Goal: Task Accomplishment & Management: Complete application form

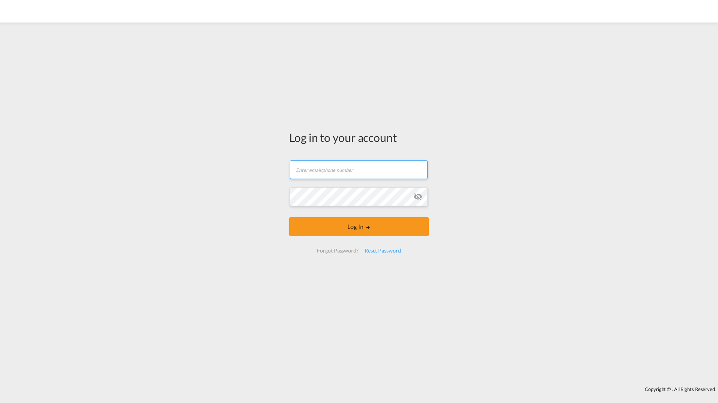
type input "[PERSON_NAME][EMAIL_ADDRESS][DOMAIN_NAME]"
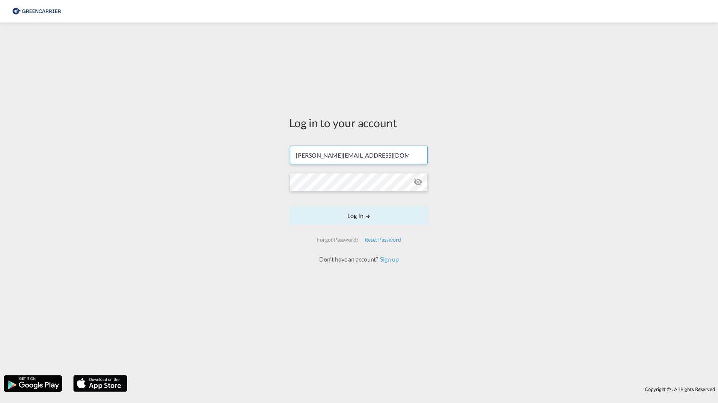
click at [367, 232] on form "filip.pehrsson@greencarrier.com Password field is required Log In Forgot Passwo…" at bounding box center [359, 200] width 140 height 125
click at [343, 219] on button "Log In" at bounding box center [359, 216] width 140 height 19
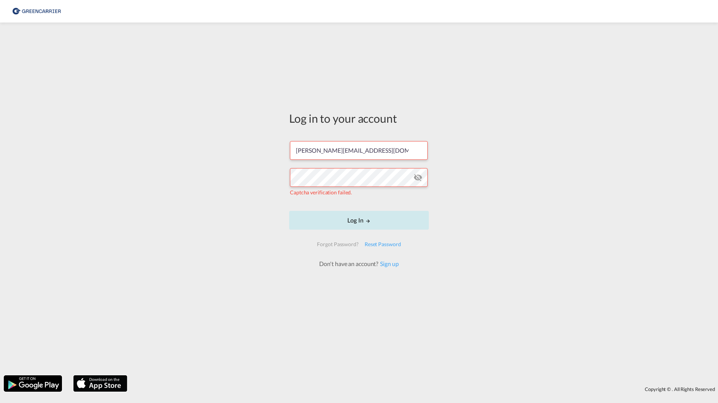
click at [389, 224] on button "Log In" at bounding box center [359, 220] width 140 height 19
click at [321, 203] on form "filip.pehrsson@greencarrier.com Captcha verification failed. Log In Forgot Pass…" at bounding box center [359, 201] width 140 height 135
click at [202, 196] on div "Log in to your account filip.pehrsson@greencarrier.com Captcha verification fai…" at bounding box center [359, 199] width 718 height 346
click at [334, 103] on div "Log in to your account filip.pehrsson@greencarrier.com Captcha verification fai…" at bounding box center [359, 189] width 151 height 326
click at [342, 145] on input "[PERSON_NAME][EMAIL_ADDRESS][DOMAIN_NAME]" at bounding box center [359, 150] width 138 height 19
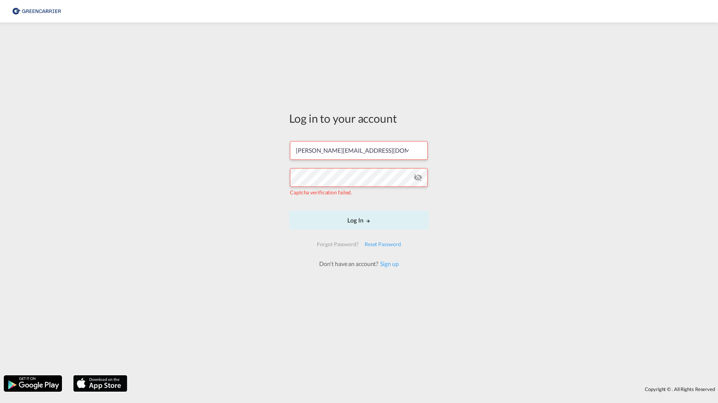
click at [244, 185] on div "Log in to your account filip.pehrsson@greencarrier.com Captcha verification fai…" at bounding box center [359, 199] width 718 height 346
drag, startPoint x: 318, startPoint y: 146, endPoint x: 302, endPoint y: 146, distance: 16.5
click at [318, 146] on input "[PERSON_NAME][EMAIL_ADDRESS][DOMAIN_NAME]" at bounding box center [359, 150] width 138 height 19
click at [179, 134] on div "Log in to your account filip.pehrsson@greencarrier.com Captcha verification fai…" at bounding box center [359, 199] width 718 height 346
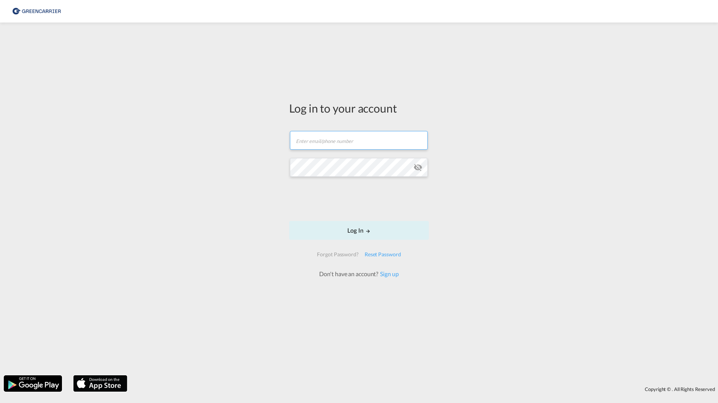
type input "[PERSON_NAME][EMAIL_ADDRESS][DOMAIN_NAME]"
click at [301, 201] on form "[PERSON_NAME][EMAIL_ADDRESS][DOMAIN_NAME] Email field is required Password fiel…" at bounding box center [359, 201] width 140 height 155
click at [324, 224] on button "Log In" at bounding box center [359, 230] width 140 height 19
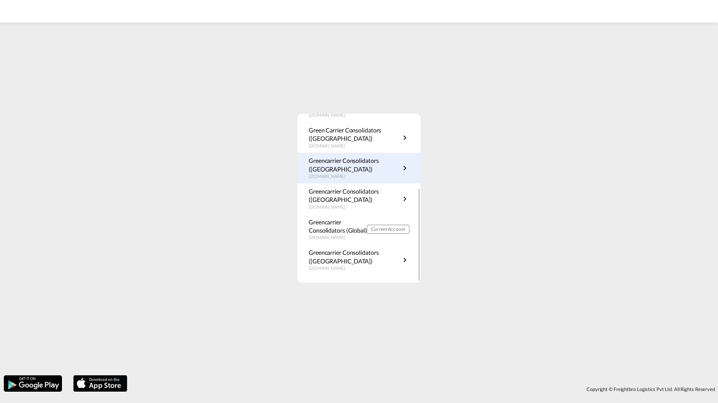
scroll to position [136, 0]
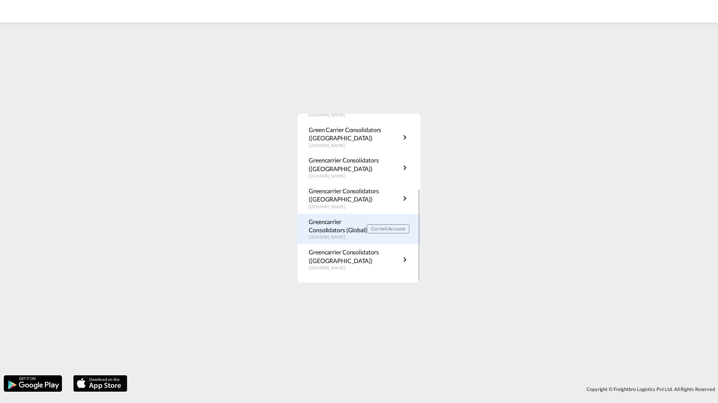
click at [348, 233] on p "Greencarrier Consolidators (Global)" at bounding box center [338, 226] width 58 height 17
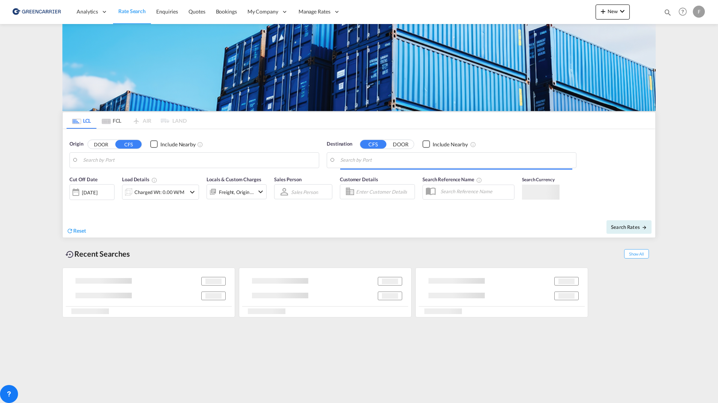
type input "DK-4623, Bjæverskov, Ejby, [GEOGRAPHIC_DATA], Jersie, [GEOGRAPHIC_DATA], [GEOGR…"
type input "[GEOGRAPHIC_DATA], HKHKG"
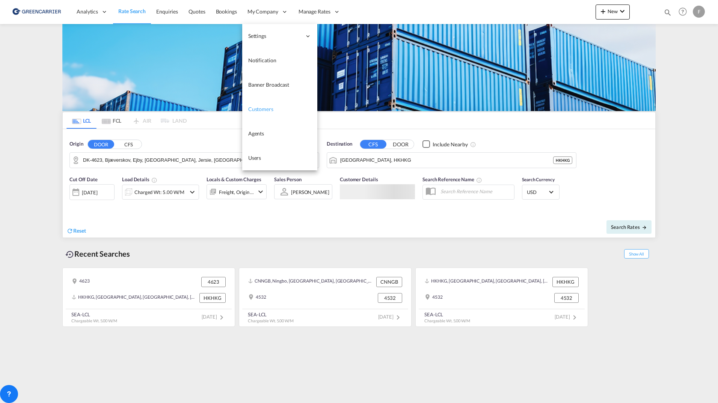
click at [261, 110] on span "Customers" at bounding box center [260, 109] width 25 height 6
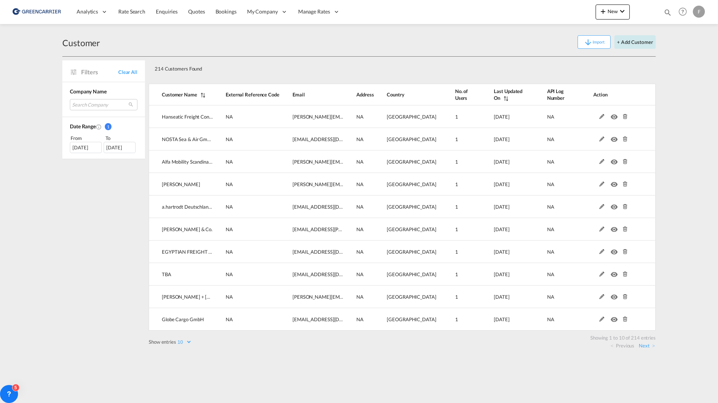
click at [631, 44] on button "+ Add Customer" at bounding box center [635, 42] width 41 height 14
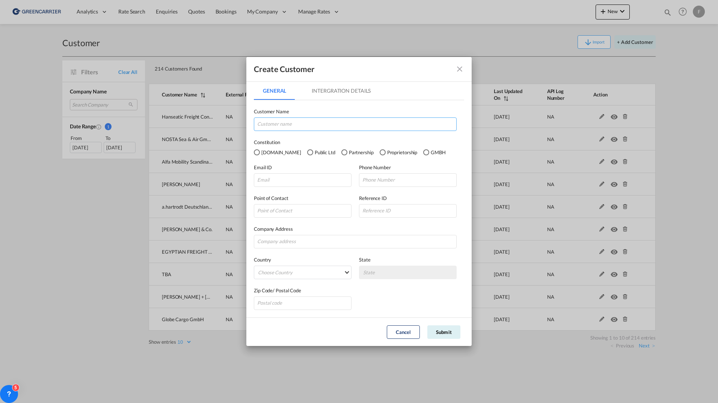
click at [372, 120] on input "GeneralIntergration Details ..." at bounding box center [355, 125] width 203 height 14
click at [378, 112] on label "Customer Name" at bounding box center [355, 112] width 203 height 8
click at [301, 128] on input "GeneralIntergration Details ..." at bounding box center [355, 125] width 203 height 14
paste input "Consolidated Shipping Services L.L.C."
type input "Consolidated Shipping Services L.L.C."
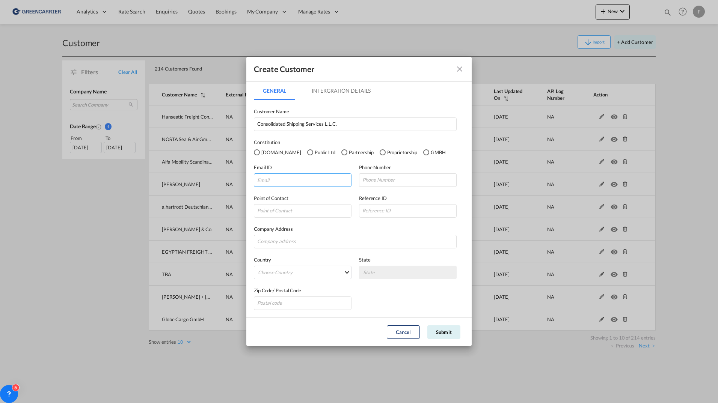
click at [285, 182] on input "GeneralIntergration Details ..." at bounding box center [303, 181] width 98 height 14
paste input "shubham@cssdubai.com"
type input "shubham@cssdubai.com"
click at [421, 184] on input "GeneralIntergration Details ..." at bounding box center [408, 181] width 98 height 14
paste input "+971 564220881"
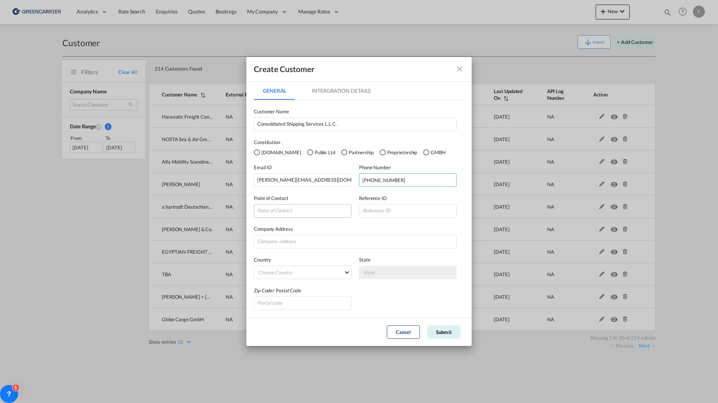
type input "+971 564220881"
click at [319, 213] on input "GeneralIntergration Details ..." at bounding box center [303, 211] width 98 height 14
click at [317, 216] on input "GeneralIntergration Details ..." at bounding box center [303, 211] width 98 height 14
paste input "Shubham Lalwani"
type input "Shubham Lalwani"
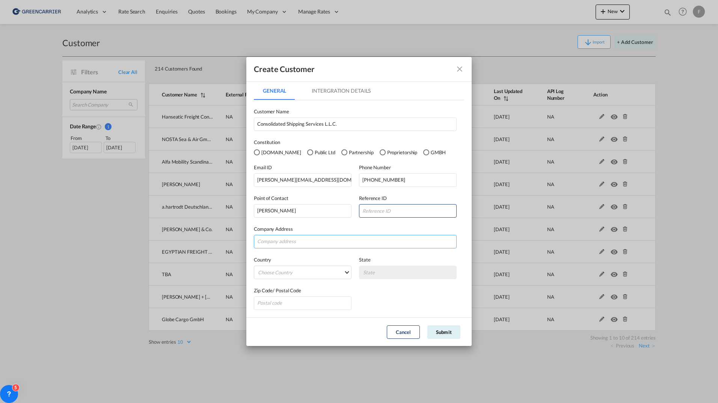
click at [325, 240] on input "GeneralIntergration Details ..." at bounding box center [355, 242] width 203 height 14
click at [414, 223] on div "Company Address" at bounding box center [359, 233] width 210 height 31
click at [315, 272] on md-select "Choose Country Afghanistan Albania Algeria American Samoa Andorra Angola Anguil…" at bounding box center [303, 273] width 98 height 14
click at [313, 256] on input "search" at bounding box center [315, 255] width 119 height 18
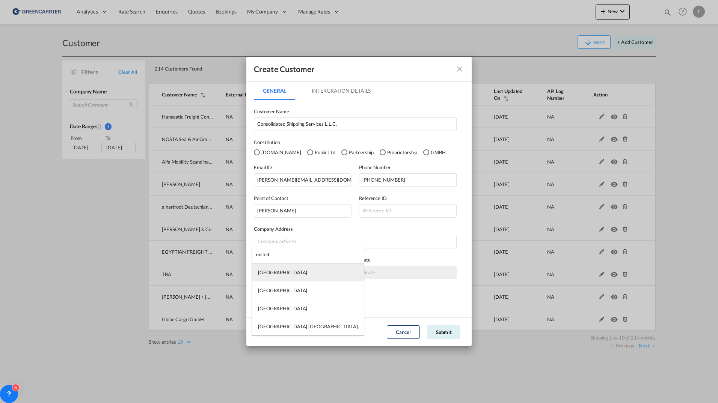
type input "united"
click at [305, 275] on md-option "United Arab Emirates" at bounding box center [308, 273] width 112 height 18
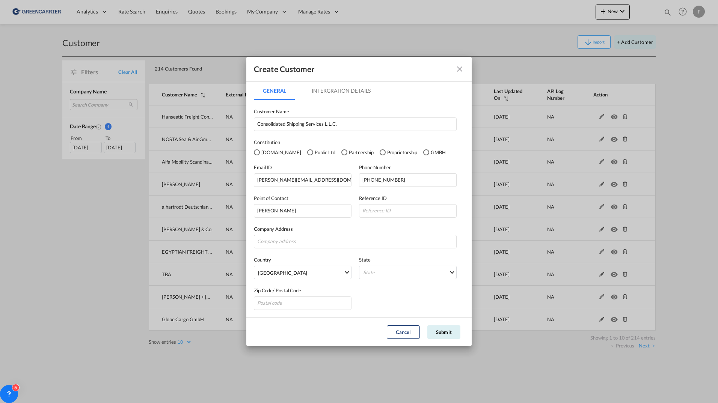
click at [389, 257] on label "State" at bounding box center [408, 260] width 98 height 8
click at [390, 269] on md-select "State Abu Zabi Ajman al-Fujayrah ash-Shariqah Dubai Ras al-Khaymah Sharjah Shar…" at bounding box center [408, 273] width 98 height 14
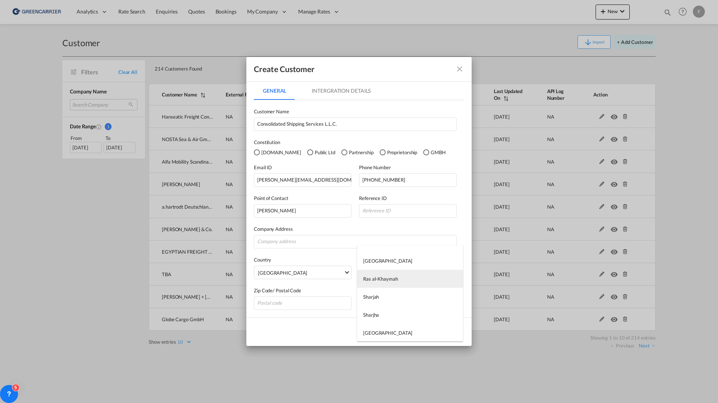
scroll to position [84, 0]
click at [408, 262] on md-option "Dubai" at bounding box center [410, 261] width 106 height 18
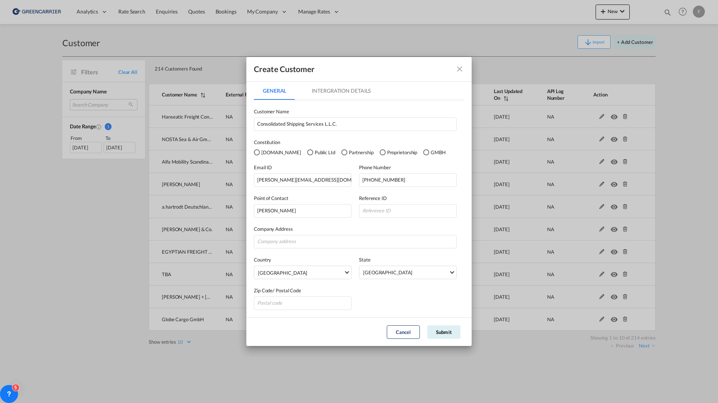
click at [362, 295] on div "Zip Code/ Postal Code" at bounding box center [359, 294] width 210 height 31
click at [340, 299] on input "GeneralIntergration Details ..." at bounding box center [303, 304] width 98 height 14
click at [361, 86] on md-tab-item "Intergration Details" at bounding box center [341, 91] width 77 height 18
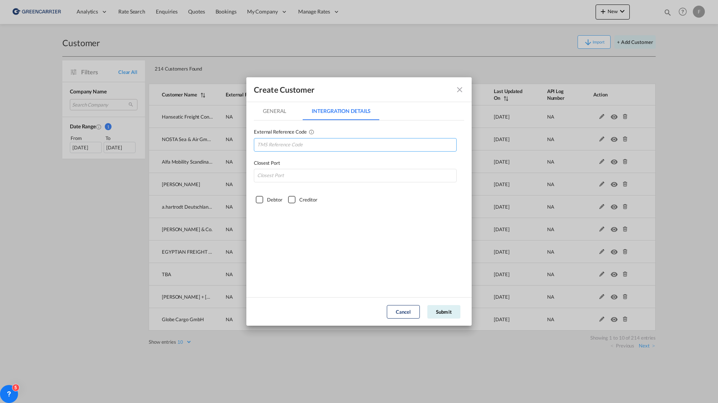
click at [328, 145] on input "GeneralIntergration Details ..." at bounding box center [355, 145] width 203 height 14
type input "CONSHIJEA"
type input "AEJEA"
click at [263, 202] on div "Debtor" at bounding box center [260, 200] width 8 height 8
click at [303, 194] on div "Debtor Creditor" at bounding box center [359, 199] width 210 height 10
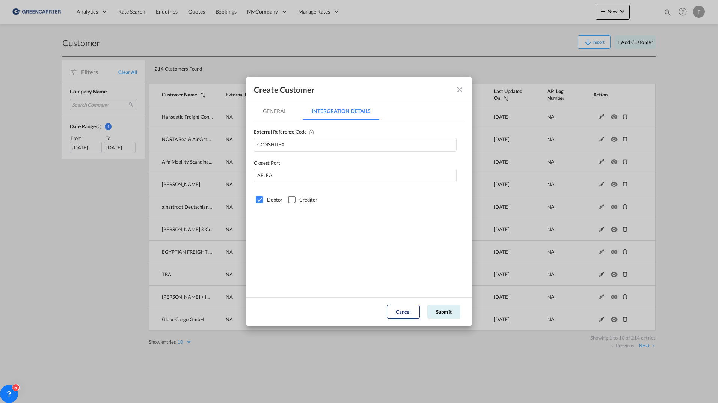
click at [313, 204] on md-tabs "General Intergration Details General Intergration Details Customer Name Consoli…" at bounding box center [359, 196] width 210 height 188
click at [312, 202] on div "Creditor" at bounding box center [308, 200] width 18 height 8
drag, startPoint x: 312, startPoint y: 202, endPoint x: 406, endPoint y: 248, distance: 104.8
click at [406, 248] on md-tabs "General Intergration Details General Intergration Details Customer Name Consoli…" at bounding box center [359, 196] width 210 height 188
click at [442, 312] on button "Submit" at bounding box center [443, 312] width 33 height 14
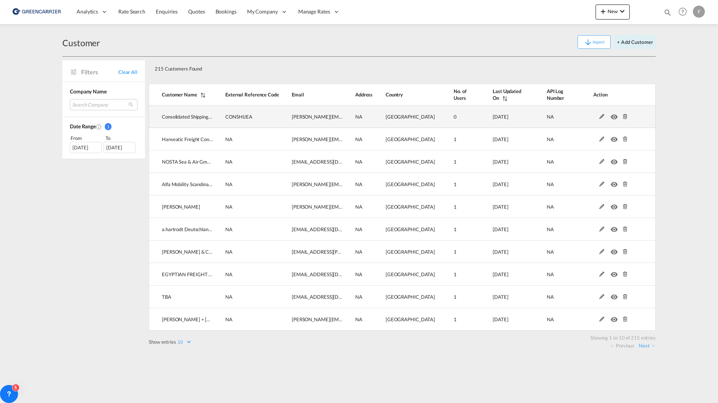
click at [603, 115] on md-icon at bounding box center [602, 116] width 10 height 5
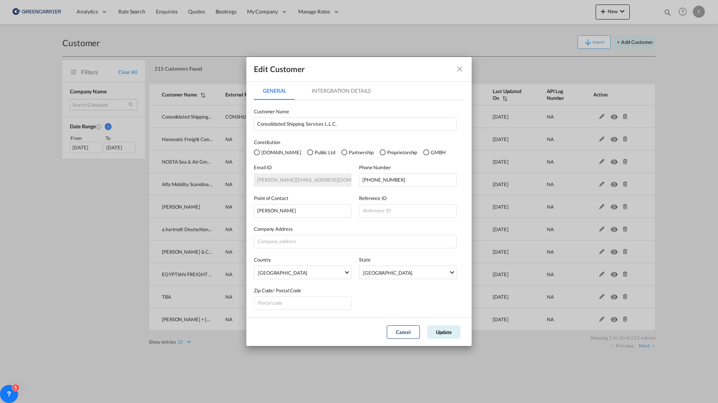
click at [464, 68] on md-icon "icon-close fg-AAA8AD" at bounding box center [459, 69] width 9 height 9
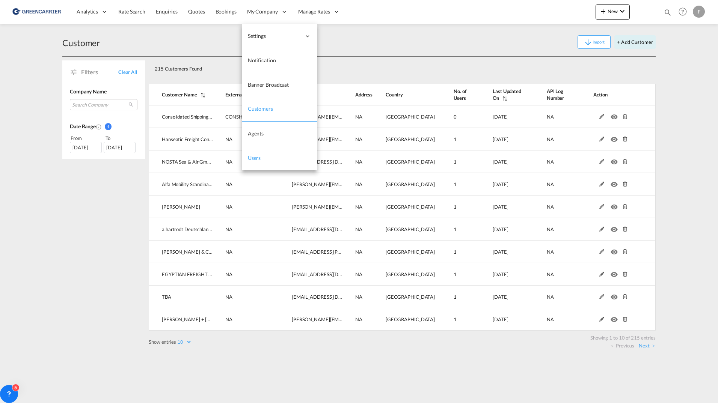
click at [260, 159] on link "Users" at bounding box center [279, 158] width 75 height 24
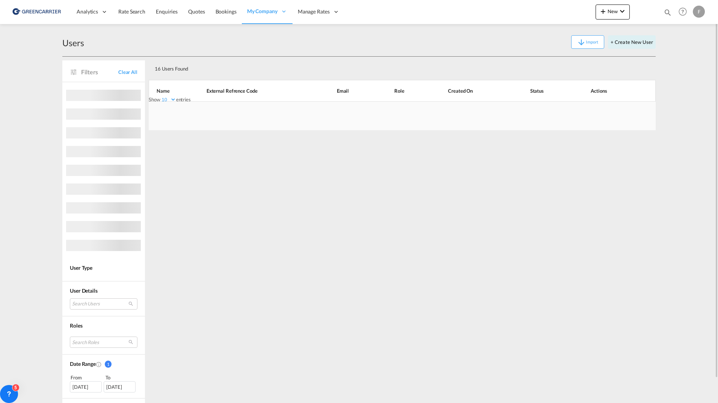
click at [629, 50] on div "Users Import + Create New User" at bounding box center [359, 42] width 594 height 29
click at [633, 43] on button "+ Create New User" at bounding box center [632, 42] width 48 height 14
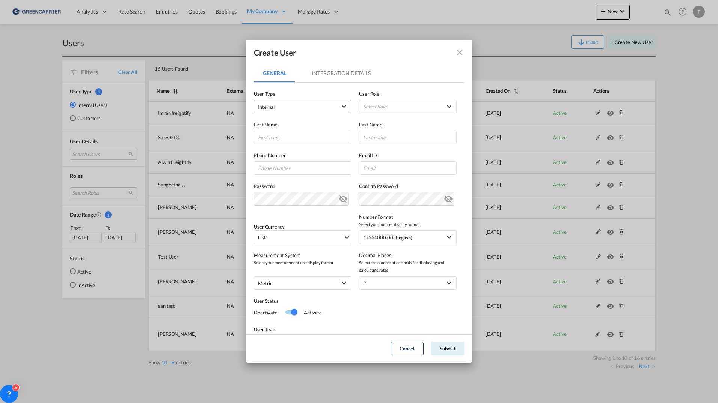
click at [301, 107] on span "Internal" at bounding box center [297, 107] width 79 height 8
click at [282, 125] on md-option "Customer" at bounding box center [302, 125] width 99 height 18
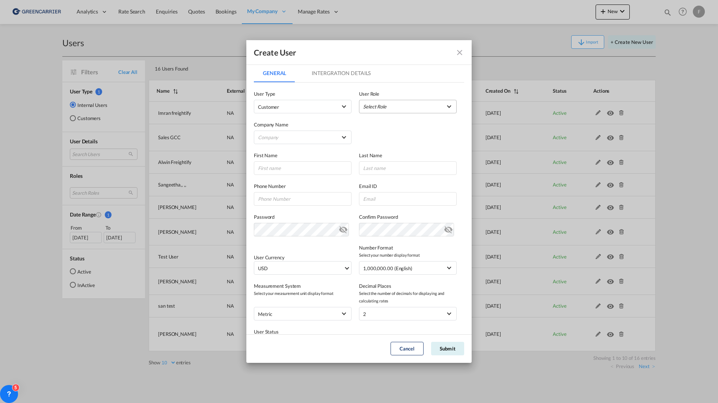
click at [389, 107] on md-select "Select Role (External) Agent Manager Rep USER_DEFINED (External) Agent Operatio…" at bounding box center [408, 107] width 98 height 14
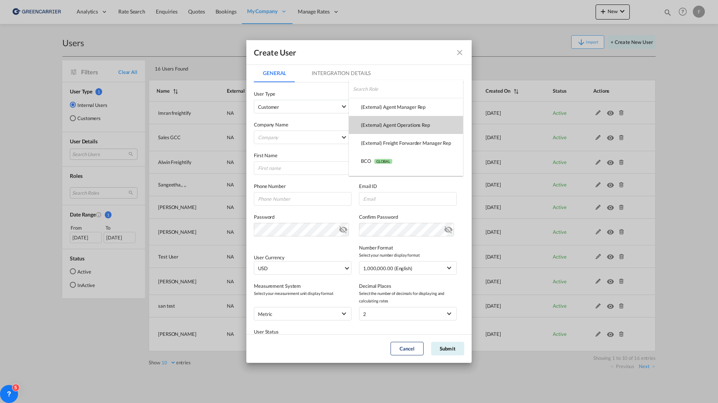
click at [424, 126] on div "(External) Agent Operations Rep USER_DEFINED" at bounding box center [395, 125] width 69 height 7
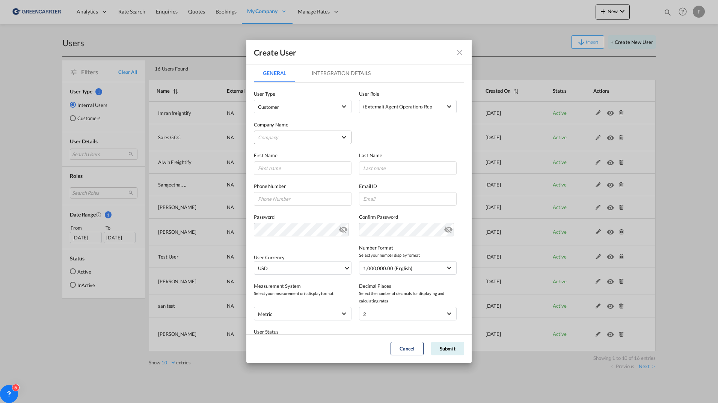
click at [296, 139] on md-select "Company a.hartrodt Deutschland (GmbH & Co.) KG Alfa Mobility Scandinavia AB ALP…" at bounding box center [303, 138] width 98 height 14
click at [302, 108] on md-backdrop at bounding box center [359, 201] width 718 height 403
click at [294, 120] on div "Company Name Company" at bounding box center [306, 128] width 105 height 31
click at [272, 143] on md-select "Company" at bounding box center [303, 138] width 98 height 14
click at [290, 119] on input "search" at bounding box center [308, 120] width 114 height 18
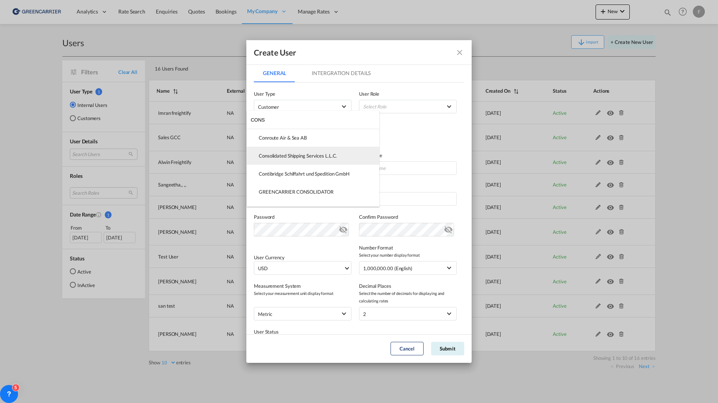
type input "CONS"
click at [301, 154] on div "Consolidated Shipping Services L.L.C." at bounding box center [298, 156] width 78 height 7
click at [304, 167] on input "GeneralIntergration Details ..." at bounding box center [303, 169] width 98 height 14
paste input "Shubham Lalwani"
drag, startPoint x: 304, startPoint y: 169, endPoint x: 350, endPoint y: 165, distance: 46.0
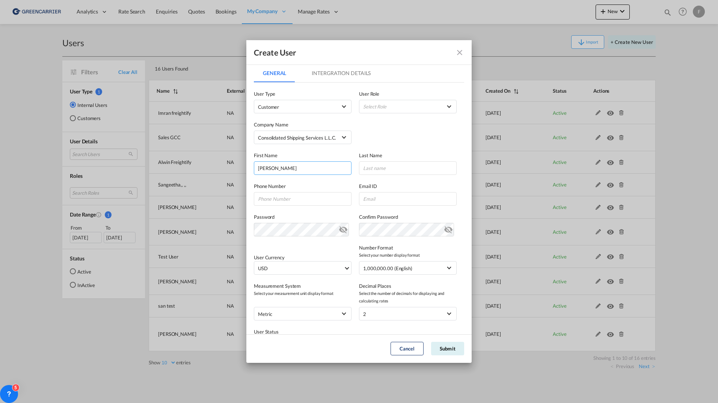
click at [278, 167] on input "Shubham Lalwani" at bounding box center [303, 169] width 98 height 14
type input "Shubham"
click at [383, 164] on input "GeneralIntergration Details ..." at bounding box center [408, 169] width 98 height 14
paste input "Lalwani"
type input "Lalwani"
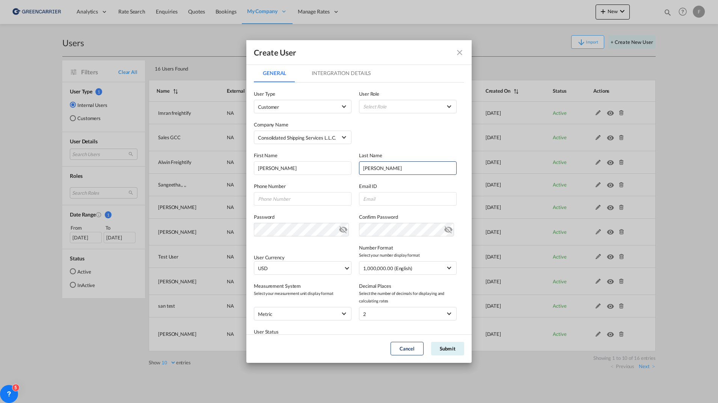
click at [396, 142] on div "Company Name Consolidated Shipping Services L.L.C." at bounding box center [359, 128] width 210 height 31
click at [402, 197] on input "GeneralIntergration Details ..." at bounding box center [408, 199] width 98 height 14
paste input "shubham@cssdubai.com"
type input "shubham@cssdubai.com"
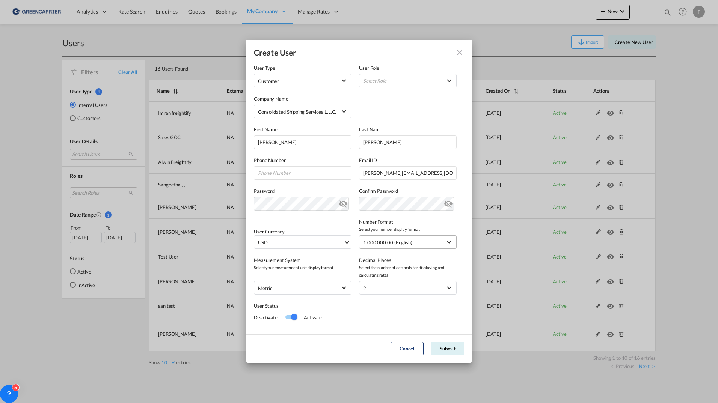
scroll to position [37, 0]
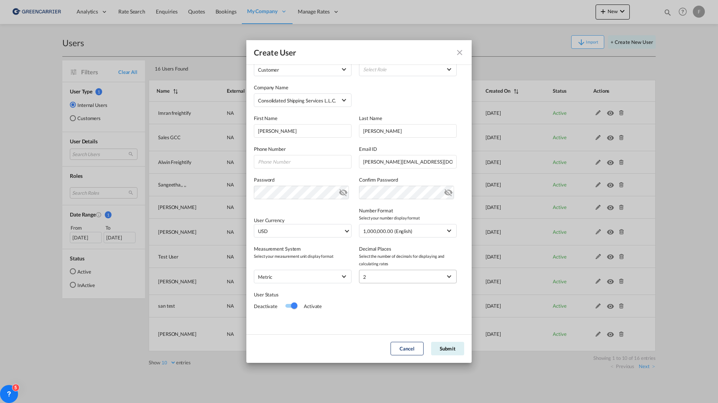
click at [410, 275] on span "2" at bounding box center [402, 277] width 79 height 8
click at [334, 254] on md-backdrop at bounding box center [359, 201] width 718 height 403
click at [295, 309] on div "Switch 1" at bounding box center [290, 306] width 11 height 9
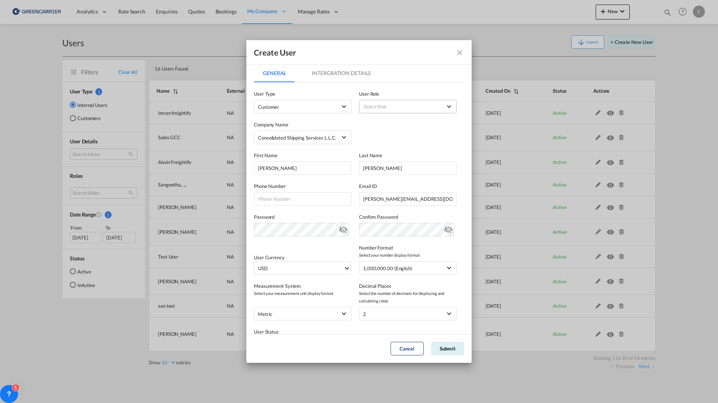
click at [427, 102] on md-select "Select Role" at bounding box center [408, 107] width 98 height 14
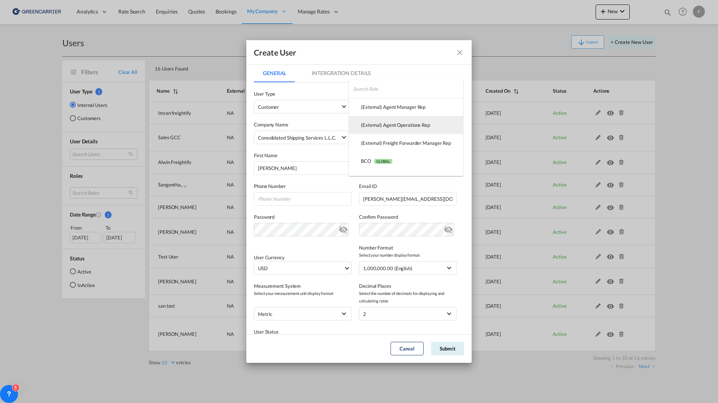
drag, startPoint x: 426, startPoint y: 109, endPoint x: 424, endPoint y: 123, distance: 14.4
click at [424, 123] on md-optgroup "(External) Agent Manager Rep USER_DEFINED (External) Agent Operations Rep USER_…" at bounding box center [406, 161] width 114 height 126
click at [424, 123] on div "(External) Agent Operations Rep USER_DEFINED" at bounding box center [395, 125] width 69 height 7
click at [361, 70] on md-tab-item "Intergration Details" at bounding box center [341, 73] width 77 height 18
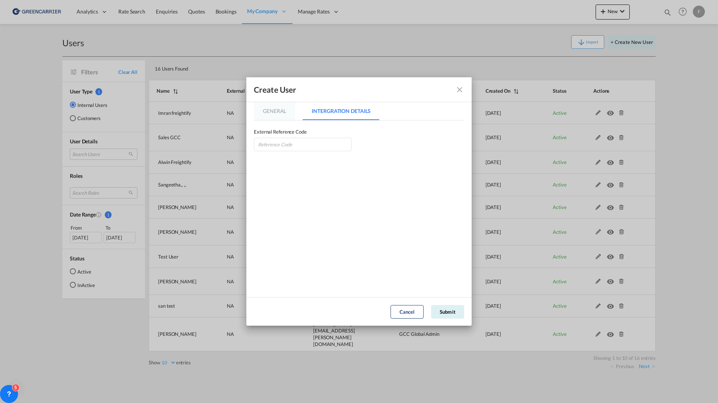
click at [270, 109] on md-tab-item "General" at bounding box center [274, 111] width 41 height 18
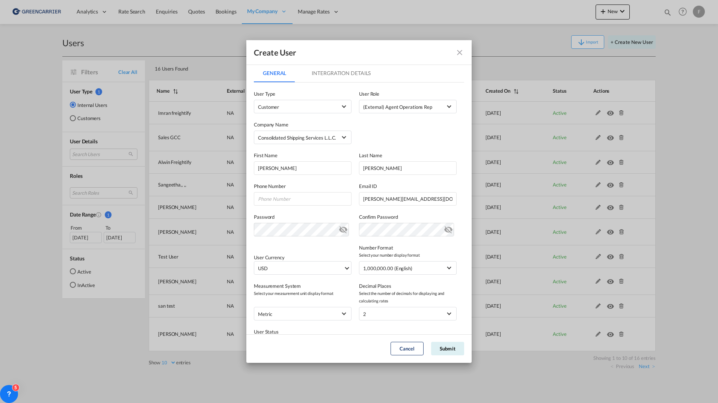
scroll to position [37, 0]
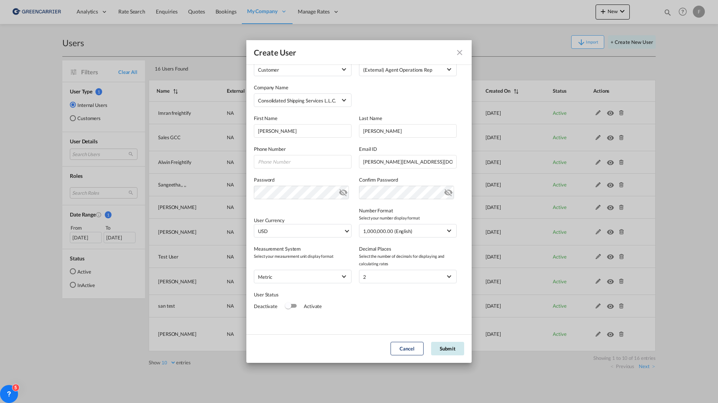
click at [452, 347] on button "Submit" at bounding box center [447, 349] width 33 height 14
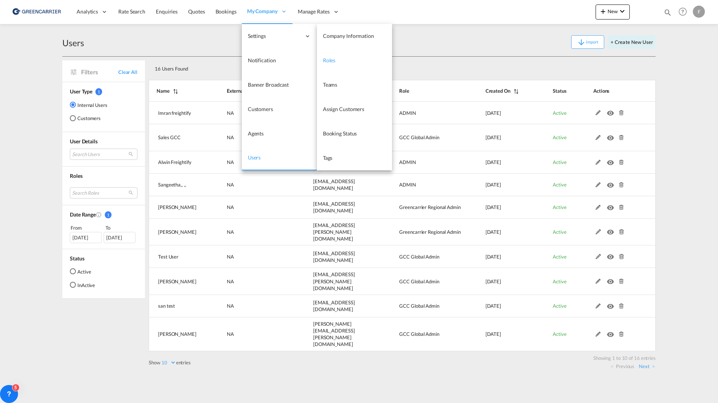
drag, startPoint x: 326, startPoint y: 58, endPoint x: 332, endPoint y: 57, distance: 6.4
click at [326, 58] on span "Roles" at bounding box center [329, 60] width 13 height 6
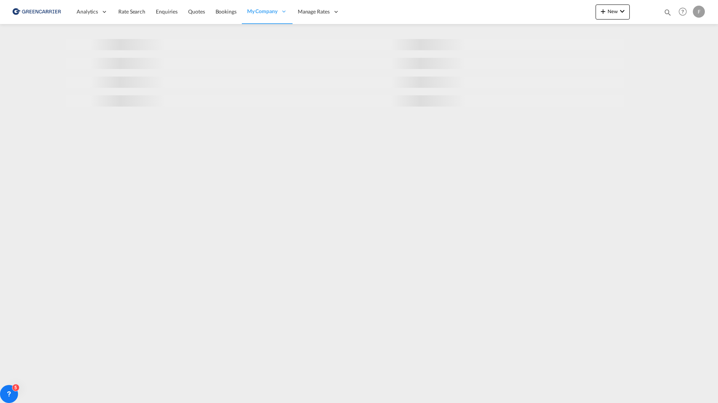
select select "10"
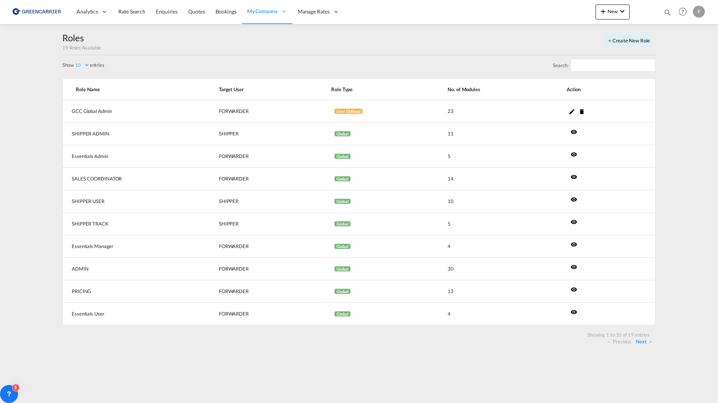
click at [648, 343] on link "Next" at bounding box center [644, 341] width 16 height 7
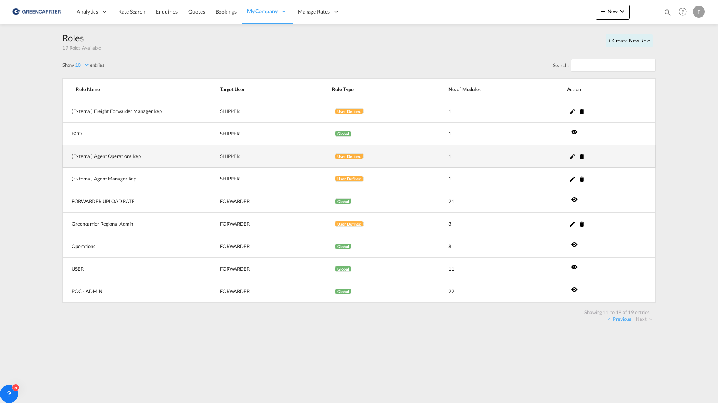
click at [572, 157] on md-icon "icon-pencil" at bounding box center [572, 156] width 7 height 7
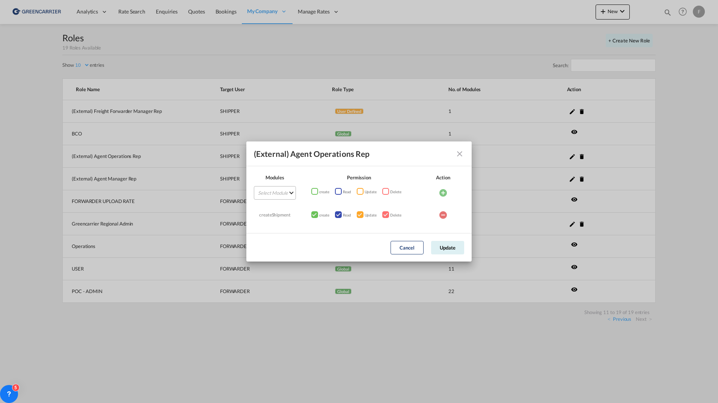
click at [275, 195] on md-select "Select Module AIR Bookings Create Shipment Customers Dashboard Enquiries FTL Qu…" at bounding box center [275, 193] width 42 height 14
click at [282, 208] on md-option "Enquiries" at bounding box center [279, 208] width 67 height 18
click at [316, 193] on div "ModulesPermissionActionSelect ModuleAIRBookingsCreate ShipmentCustomersDashboar…" at bounding box center [314, 191] width 6 height 6
click at [362, 191] on div "ModulesPermissionActionSelect ModuleAIRBookingsCreate ShipmentCustomersDashboar…" at bounding box center [360, 191] width 6 height 6
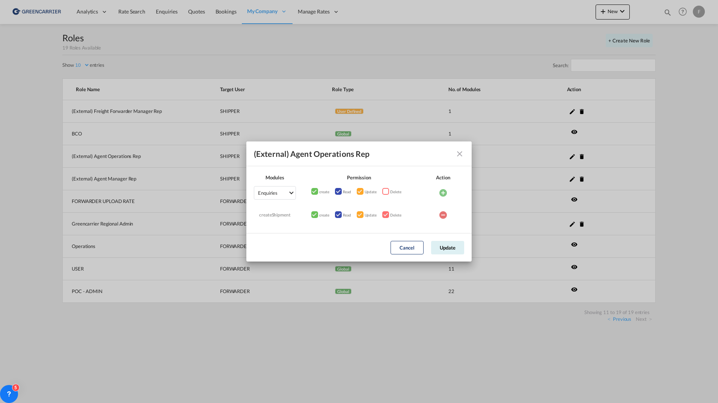
click at [388, 191] on div "ModulesPermissionActionSelect ModuleAIRBookingsCreate ShipmentCustomersDashboar…" at bounding box center [385, 191] width 6 height 6
click at [445, 192] on md-icon "icon-plus-circle" at bounding box center [443, 193] width 9 height 9
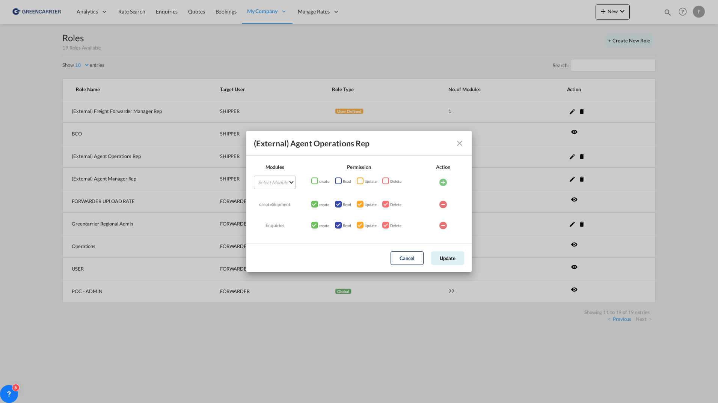
click at [293, 181] on md-select "Select Module" at bounding box center [275, 183] width 42 height 14
click at [396, 145] on md-backdrop at bounding box center [359, 201] width 718 height 403
click at [282, 183] on md-select "Select Module" at bounding box center [275, 183] width 42 height 14
click at [283, 196] on md-option "Bookings" at bounding box center [279, 201] width 67 height 18
click at [317, 183] on div "ModulesPermissionActionSelect ModuleAIRBookingsCreate ShipmentCustomersDashboar…" at bounding box center [314, 181] width 6 height 6
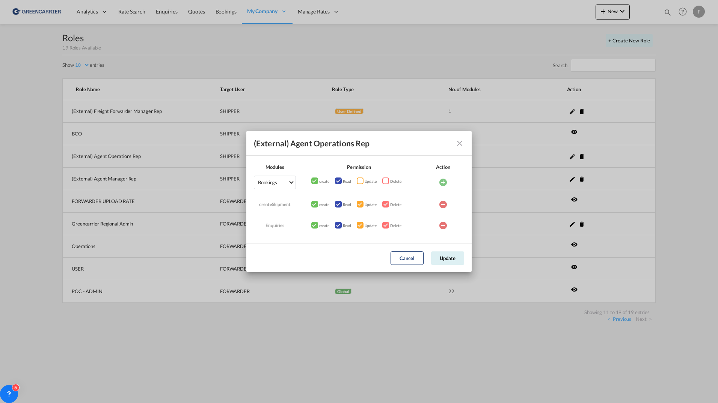
click at [363, 180] on div "ModulesPermissionActionSelect ModuleAIRBookingsCreate ShipmentCustomersDashboar…" at bounding box center [360, 181] width 6 height 6
click at [388, 180] on div "ModulesPermissionActionSelect ModuleAIRBookingsCreate ShipmentCustomersDashboar…" at bounding box center [385, 181] width 6 height 6
click at [445, 180] on md-icon "icon-plus-circle" at bounding box center [443, 182] width 9 height 9
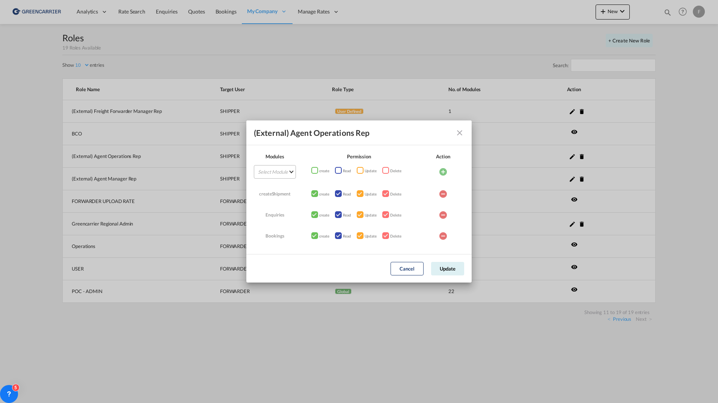
click at [276, 171] on md-select "Select Module" at bounding box center [275, 172] width 42 height 14
click at [284, 220] on md-option "SEA-LCL" at bounding box center [279, 220] width 67 height 18
drag, startPoint x: 316, startPoint y: 171, endPoint x: 327, endPoint y: 171, distance: 11.3
click at [316, 171] on div "ModulesPermissionActionSelect ModuleAIRBookingsCreate ShipmentCustomersDashboar…" at bounding box center [314, 170] width 6 height 6
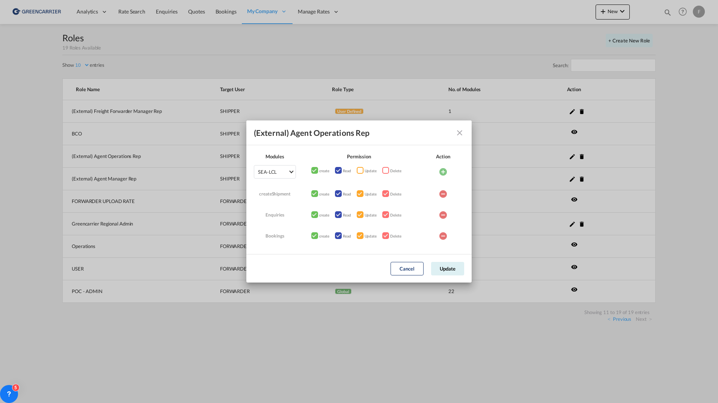
click at [336, 171] on div "ModulesPermissionActionSelect ModuleAIRBookingsCreate ShipmentCustomersDashboar…" at bounding box center [338, 170] width 6 height 6
click at [358, 171] on div "ModulesPermissionActionSelect ModuleAIRBookingsCreate ShipmentCustomersDashboar…" at bounding box center [360, 170] width 6 height 6
click at [387, 172] on div "ModulesPermissionActionSelect ModuleAIRBookingsCreate ShipmentCustomersDashboar…" at bounding box center [385, 170] width 6 height 6
click at [445, 171] on md-icon "icon-plus-circle" at bounding box center [443, 172] width 9 height 9
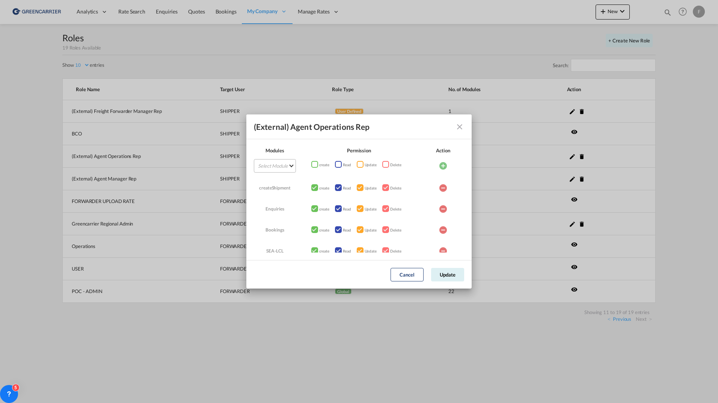
click at [292, 169] on md-select "Select Module" at bounding box center [275, 166] width 42 height 14
click at [361, 122] on md-backdrop at bounding box center [359, 201] width 718 height 403
click at [265, 124] on div "(External) Agent Operations Rep" at bounding box center [312, 127] width 116 height 10
click at [446, 275] on button "Update" at bounding box center [447, 275] width 33 height 14
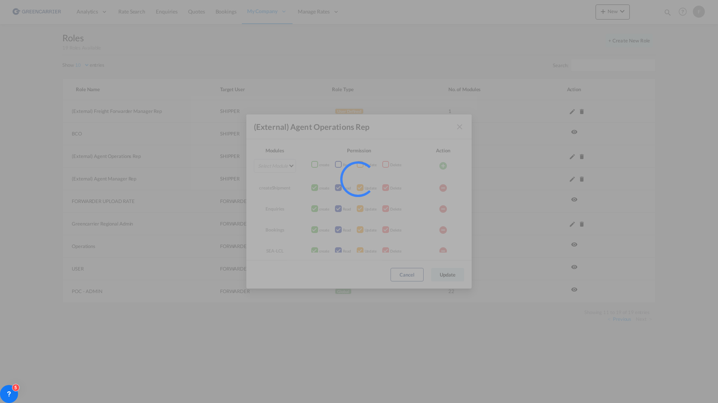
select select "10"
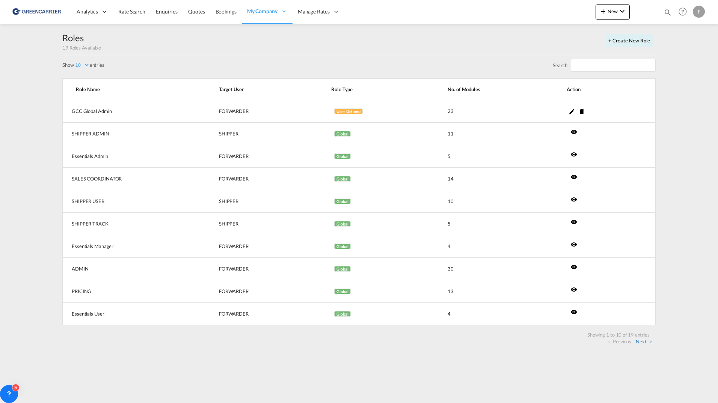
click at [651, 343] on link "Next" at bounding box center [644, 341] width 16 height 7
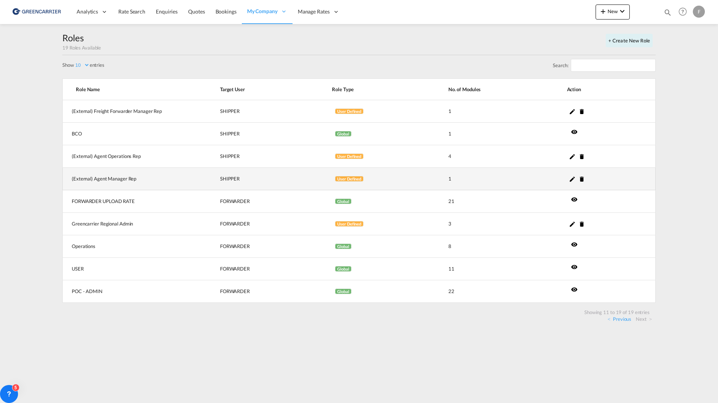
click at [574, 180] on md-icon "icon-pencil" at bounding box center [572, 179] width 7 height 7
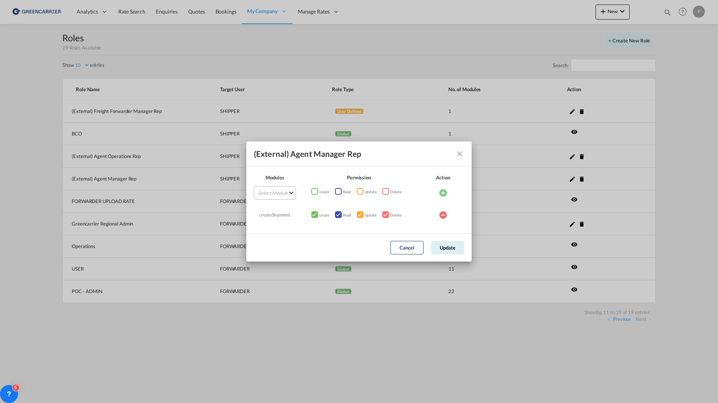
click at [283, 193] on md-select "Select Module AIR Bookings Create Shipment Customers Dashboard Enquiries FTL Qu…" at bounding box center [275, 193] width 42 height 14
click at [337, 151] on md-backdrop at bounding box center [359, 201] width 718 height 403
click at [288, 173] on md-dialog-content "Modules Permission Action Select Module create Read Update Delete createShipmen…" at bounding box center [358, 199] width 225 height 67
click at [284, 189] on md-select "Select Module" at bounding box center [275, 193] width 42 height 14
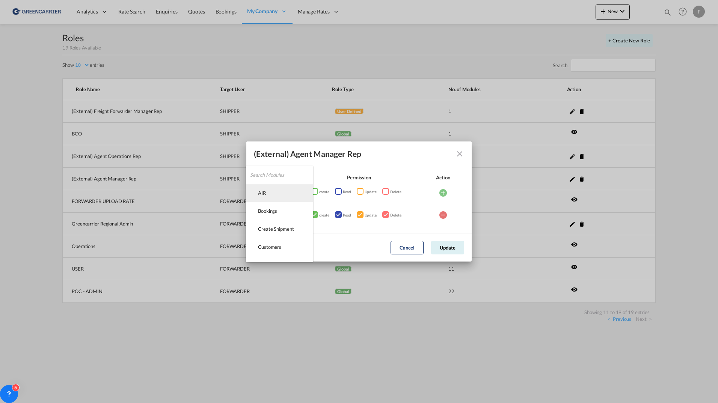
type md-option "[object Object]"
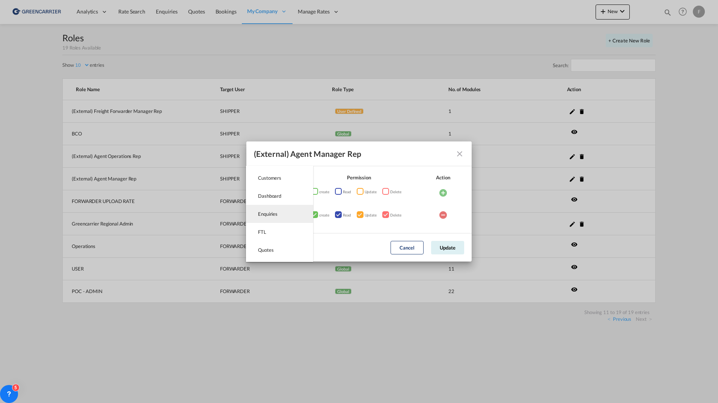
click at [280, 216] on md-option "Enquiries" at bounding box center [279, 214] width 67 height 18
click at [330, 193] on div "create Read Update Delete" at bounding box center [359, 192] width 103 height 17
click at [325, 190] on span "create" at bounding box center [324, 192] width 10 height 8
click at [317, 192] on div "ModulesPermissionActionSelect ModuleAIRBookingsCreate ShipmentCustomersDashboar…" at bounding box center [314, 191] width 6 height 6
click at [361, 193] on div "ModulesPermissionActionSelect ModuleAIRBookingsCreate ShipmentCustomersDashboar…" at bounding box center [360, 191] width 6 height 6
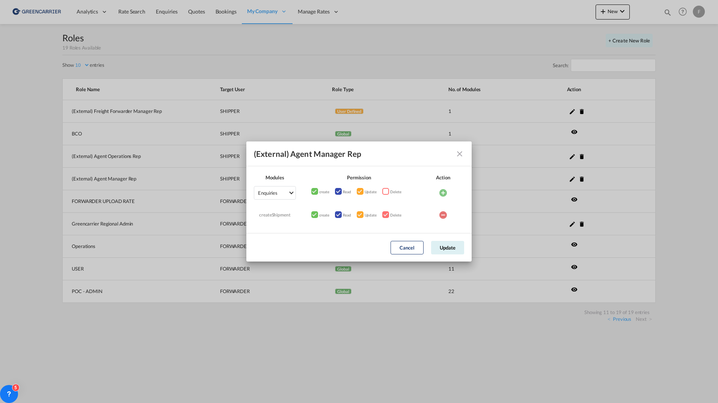
click at [388, 193] on div "ModulesPermissionActionSelect ModuleAIRBookingsCreate ShipmentCustomersDashboar…" at bounding box center [385, 191] width 6 height 6
click at [444, 193] on md-icon "icon-plus-circle" at bounding box center [443, 193] width 9 height 9
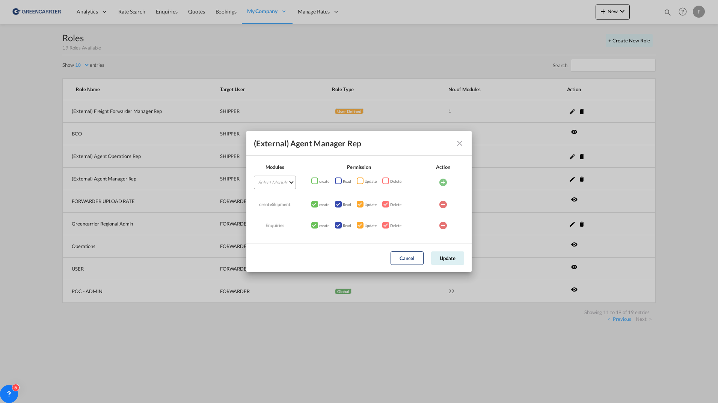
click at [278, 180] on md-select "Select Module" at bounding box center [275, 183] width 42 height 14
click at [278, 196] on md-option "Bookings" at bounding box center [279, 201] width 67 height 18
click at [313, 180] on div "ModulesPermissionActionSelect ModuleAIRBookingsCreate ShipmentCustomersDashboar…" at bounding box center [314, 181] width 6 height 6
click at [359, 180] on div "ModulesPermissionActionSelect ModuleAIRBookingsCreate ShipmentCustomersDashboar…" at bounding box center [360, 181] width 6 height 6
click at [388, 180] on div "ModulesPermissionActionSelect ModuleAIRBookingsCreate ShipmentCustomersDashboar…" at bounding box center [385, 181] width 6 height 6
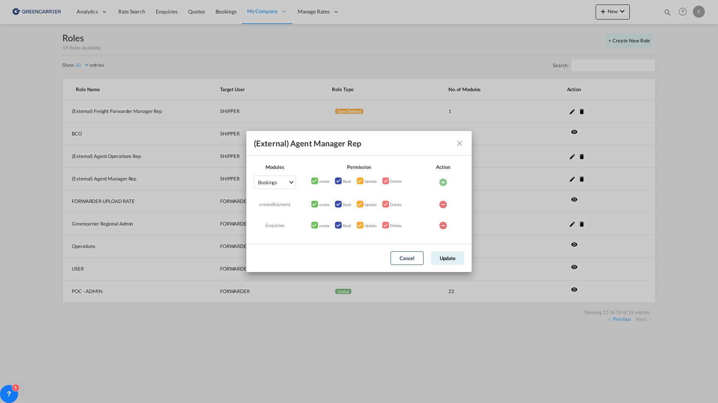
click at [449, 181] on div "ModulesPermissionActionSelect ModuleAIRBookingsCreate ShipmentCustomersDashboar…" at bounding box center [443, 182] width 42 height 17
click at [445, 181] on md-icon "icon-plus-circle" at bounding box center [443, 182] width 9 height 9
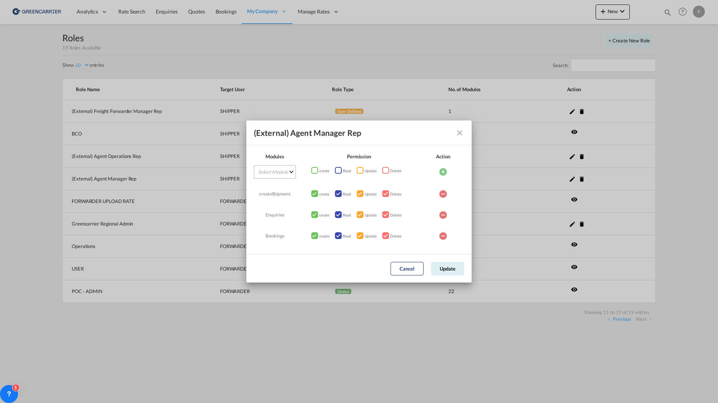
click at [284, 173] on md-select "Select Module" at bounding box center [275, 172] width 42 height 14
type md-option "[object Object]"
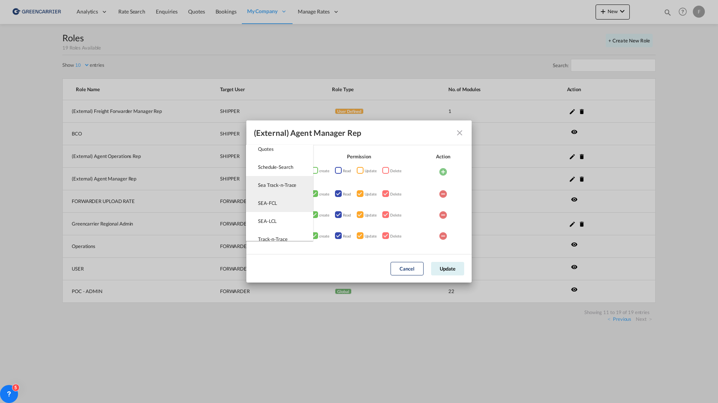
scroll to position [174, 0]
click at [286, 196] on md-option "SEA-LCL" at bounding box center [279, 196] width 67 height 18
click at [311, 170] on div "ModulesPermissionActionSelect ModuleAIRBookingsCreate ShipmentCustomersDashboar…" at bounding box center [314, 170] width 6 height 6
click at [362, 171] on div "ModulesPermissionActionSelect ModuleAIRBookingsCreate ShipmentCustomersDashboar…" at bounding box center [360, 170] width 6 height 6
click at [388, 171] on div "ModulesPermissionActionSelect ModuleAIRBookingsCreate ShipmentCustomersDashboar…" at bounding box center [385, 170] width 6 height 6
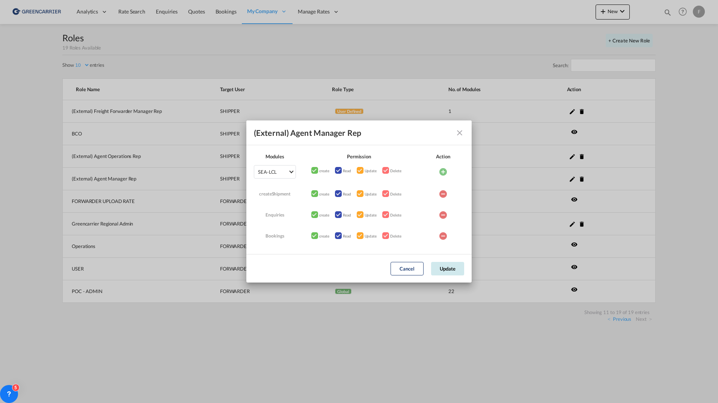
click at [448, 268] on button "Update" at bounding box center [447, 269] width 33 height 14
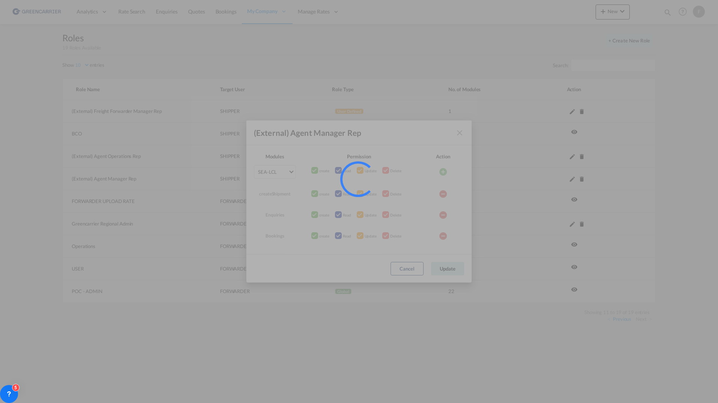
select select "10"
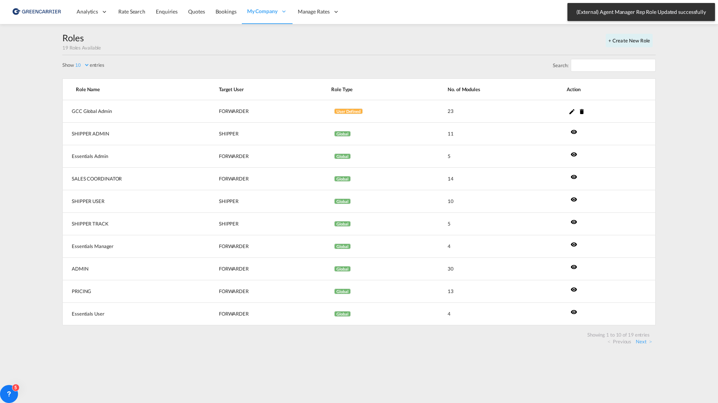
click at [399, 34] on div "Roles 19 Roles Available + Create New Role" at bounding box center [359, 44] width 594 height 24
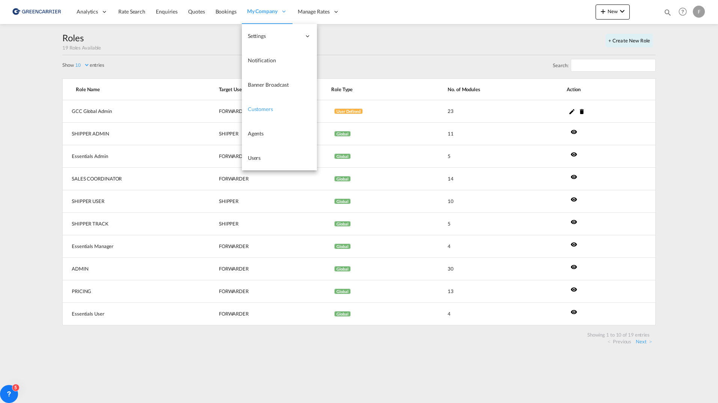
click at [261, 106] on span "Customers" at bounding box center [260, 109] width 25 height 6
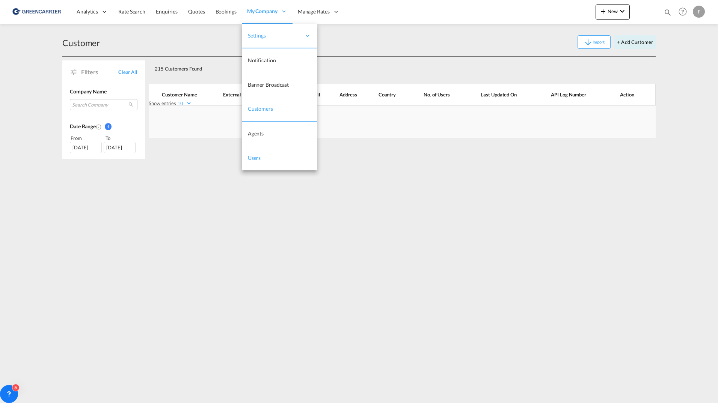
click at [253, 159] on span "Users" at bounding box center [254, 158] width 13 height 6
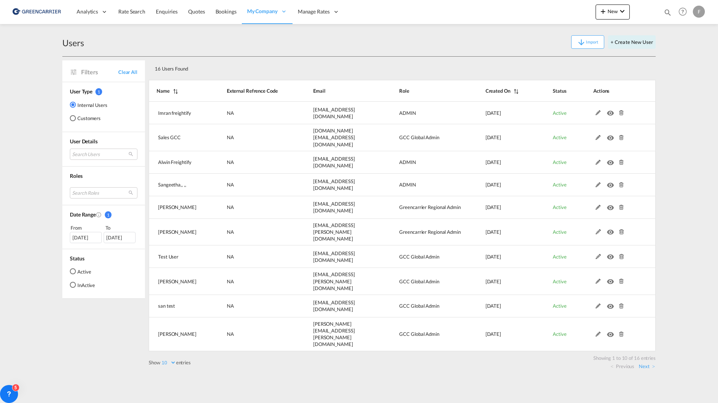
click at [458, 68] on div "16 Users Found" at bounding box center [377, 67] width 451 height 15
click at [84, 123] on md-radio-group "Internal Users Customers" at bounding box center [89, 114] width 38 height 27
click at [77, 116] on md-radio-button "Customers" at bounding box center [89, 119] width 38 height 8
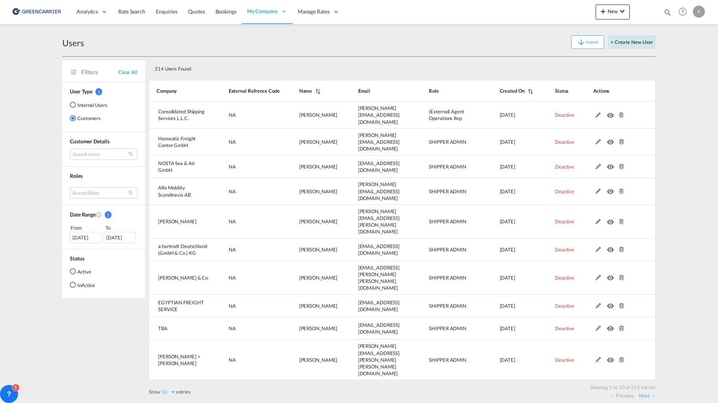
click at [625, 42] on button "+ Create New User" at bounding box center [632, 42] width 48 height 14
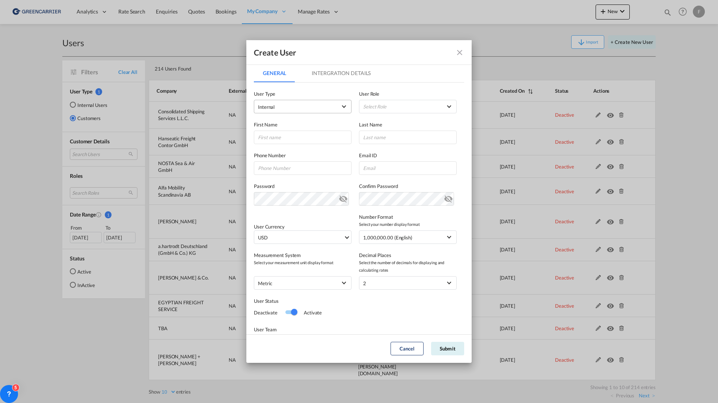
click at [298, 104] on span "Internal" at bounding box center [297, 107] width 79 height 8
click at [291, 129] on md-option "Customer" at bounding box center [302, 125] width 99 height 18
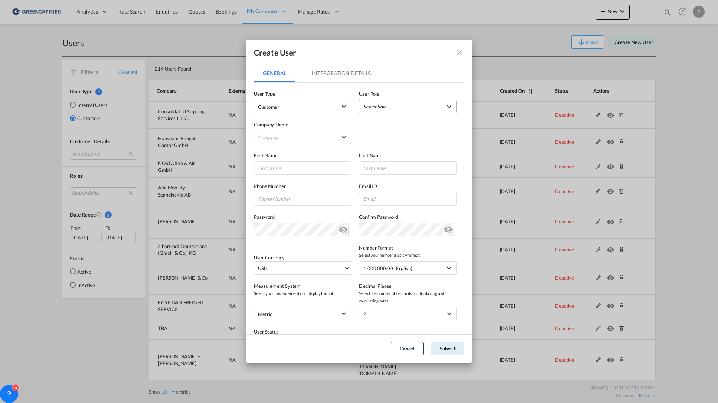
click at [405, 107] on md-select "Select Role" at bounding box center [408, 107] width 98 height 14
click at [400, 115] on input "search" at bounding box center [420, 116] width 110 height 18
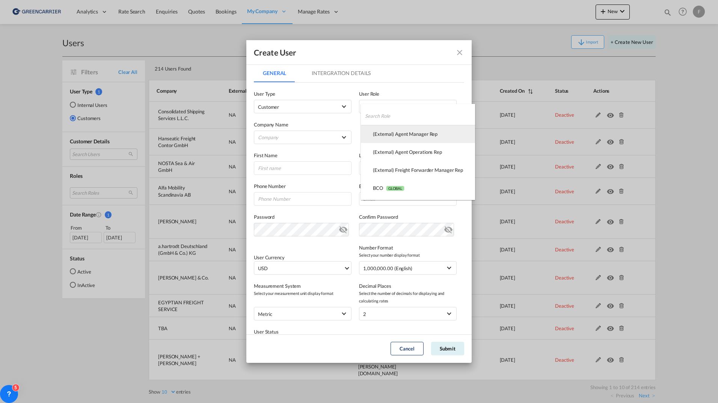
click at [406, 133] on div "(External) Agent Manager Rep USER_DEFINED" at bounding box center [405, 134] width 65 height 7
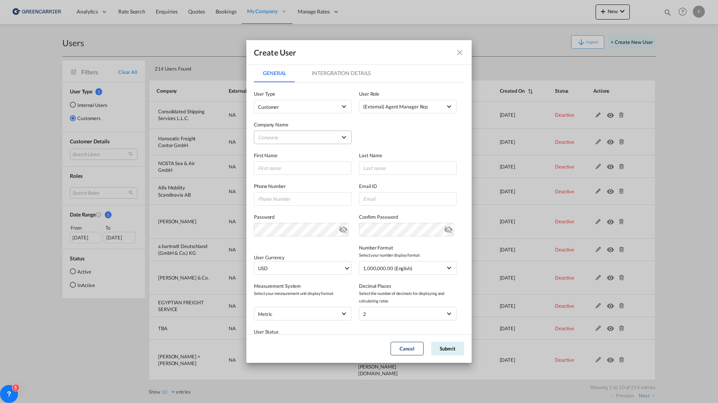
click at [310, 137] on md-select "Company a.hartrodt Deutschland (GmbH & Co.) KG Alfa Mobility Scandinavia AB ALP…" at bounding box center [303, 138] width 98 height 14
click at [308, 118] on input "search" at bounding box center [308, 120] width 114 height 18
type input "consol"
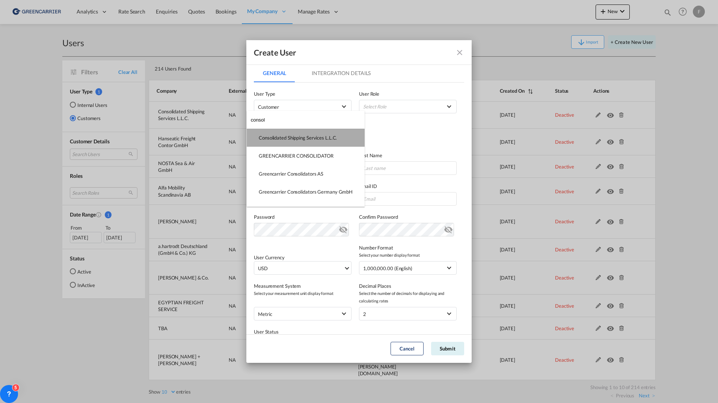
click at [314, 137] on div "Consolidated Shipping Services L.L.C." at bounding box center [298, 137] width 78 height 7
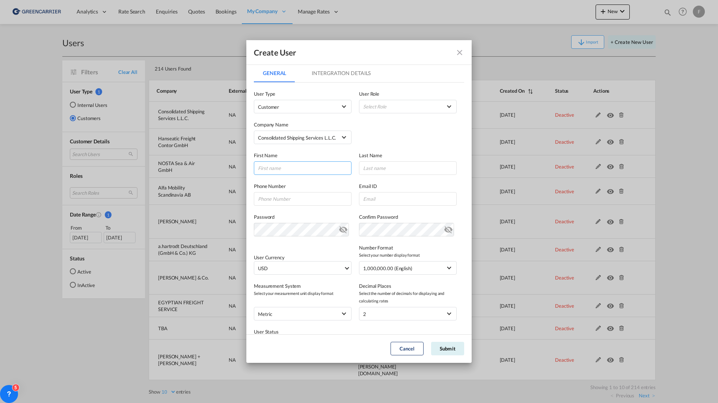
click at [298, 172] on input "GeneralIntergration Details ..." at bounding box center [303, 169] width 98 height 14
type input "FILIP"
select select "GeneralIntergration Details ..."
type input "PEHRSSON"
type input "0705592160"
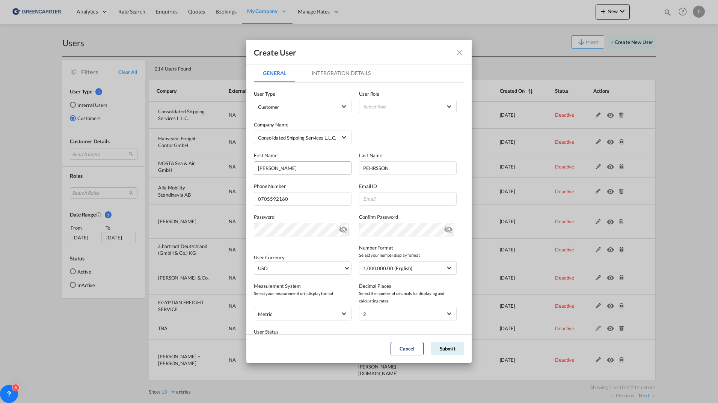
type input "filippehrsson1@gmail.com"
click at [397, 137] on div "Company Name Consolidated Shipping Services L.L.C." at bounding box center [359, 128] width 210 height 31
click at [424, 103] on md-select "Select Role" at bounding box center [408, 107] width 98 height 14
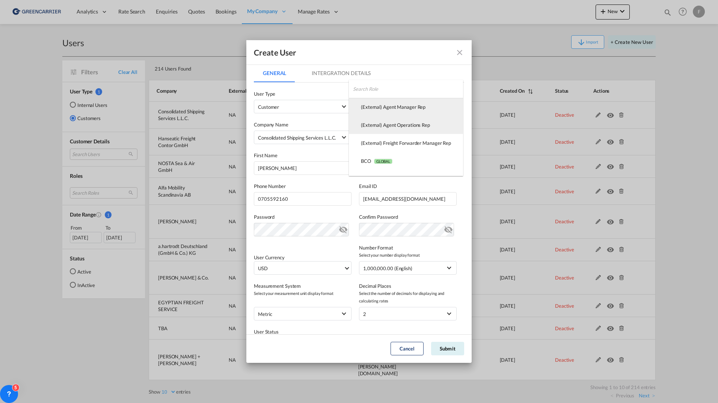
drag, startPoint x: 422, startPoint y: 125, endPoint x: 421, endPoint y: 104, distance: 20.7
click at [421, 104] on md-optgroup "(External) Agent Manager Rep USER_DEFINED (External) Agent Operations Rep USER_…" at bounding box center [406, 161] width 114 height 126
click at [421, 104] on div "(External) Agent Manager Rep USER_DEFINED" at bounding box center [393, 107] width 65 height 7
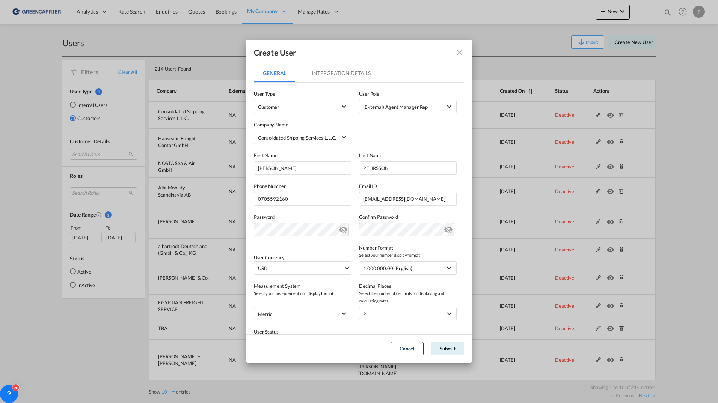
click at [423, 84] on div "User Type Customer User Role (External) Agent Manager Rep USER_DEFINED" at bounding box center [359, 98] width 210 height 31
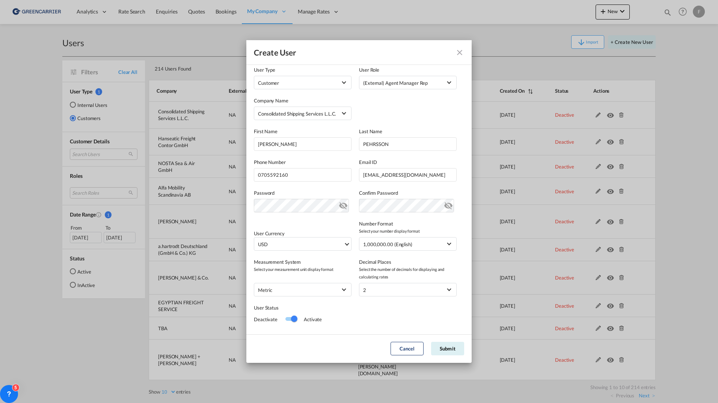
scroll to position [37, 0]
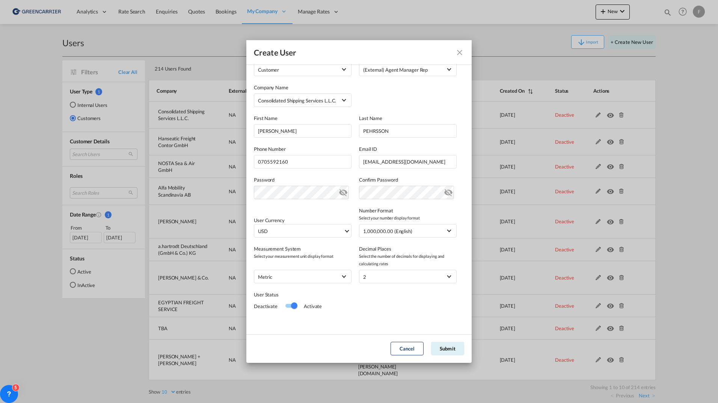
click at [456, 356] on md-dialog-actions "Cancel Submit" at bounding box center [358, 349] width 225 height 29
click at [453, 348] on button "Submit" at bounding box center [447, 349] width 33 height 14
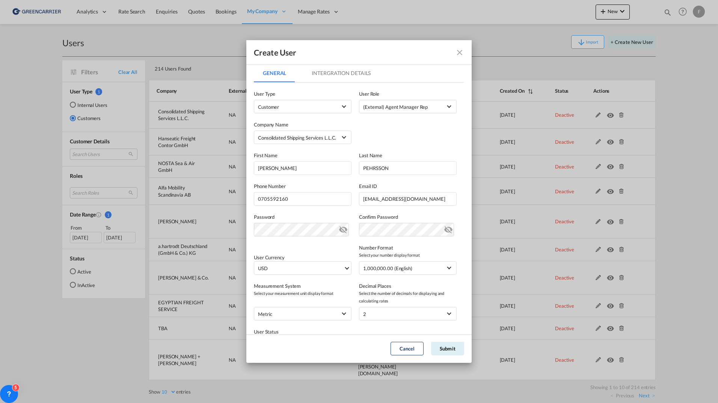
click at [459, 48] on md-icon "icon-close fg-AAA8AD" at bounding box center [459, 52] width 9 height 9
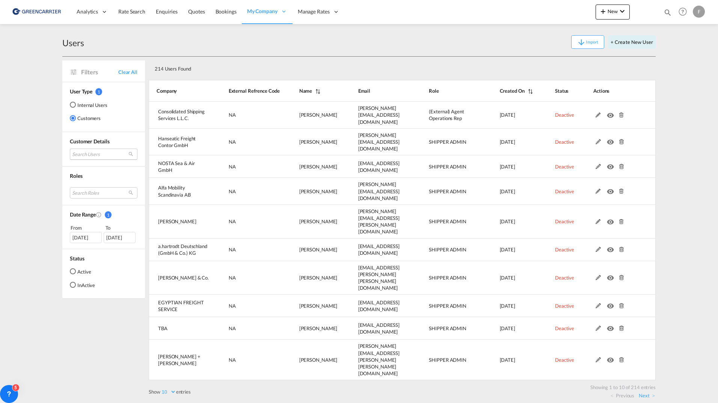
click at [95, 150] on md-select "Search Users user name user shubham Lalwani shubham@cssdubai.com | consolidated…" at bounding box center [104, 154] width 68 height 11
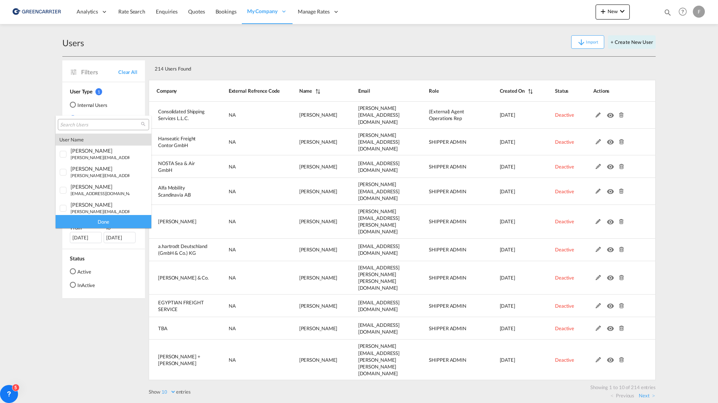
click at [96, 131] on md-select-header at bounding box center [104, 125] width 96 height 18
click at [97, 124] on input "search" at bounding box center [100, 125] width 81 height 7
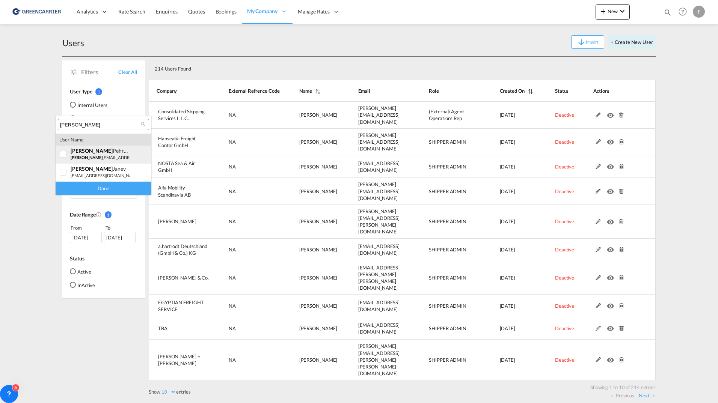
type input "filip"
click at [140, 153] on md-option "user filip Pehrsson filip pehrsson1@gmail.com | agent testing" at bounding box center [104, 155] width 96 height 18
click at [114, 190] on div "Done" at bounding box center [104, 188] width 96 height 13
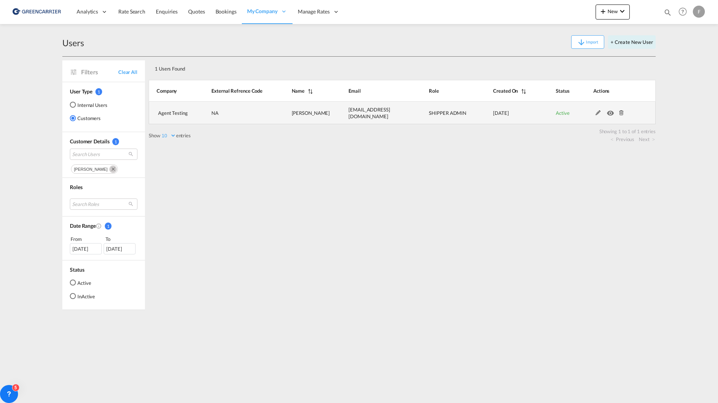
click at [596, 116] on td at bounding box center [615, 113] width 81 height 23
click at [595, 113] on md-icon at bounding box center [599, 112] width 10 height 5
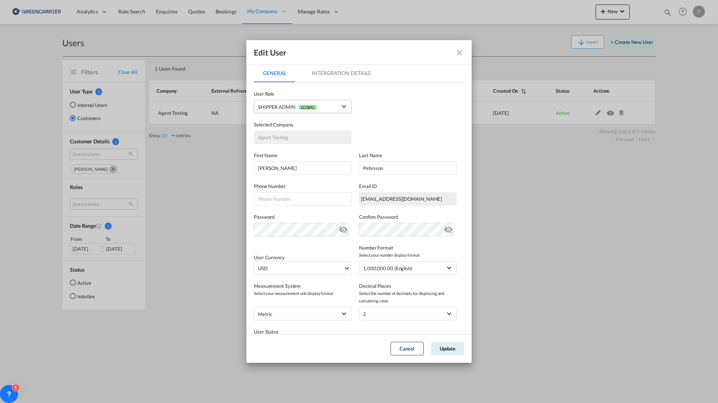
click at [326, 106] on span "SHIPPER ADMIN GLOBAL" at bounding box center [297, 107] width 79 height 8
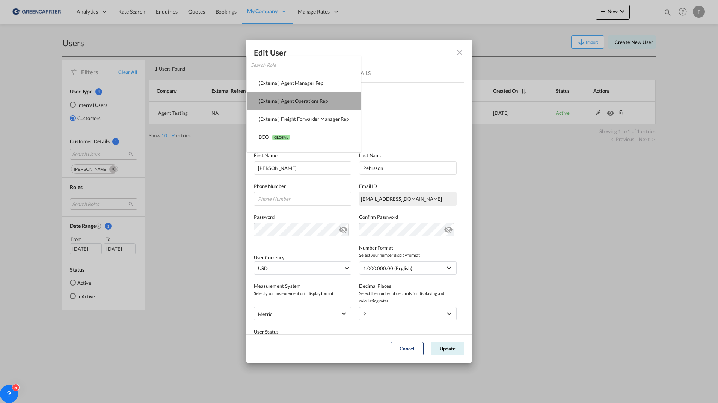
click at [326, 101] on div "(External) Agent Operations Rep USER_DEFINED" at bounding box center [293, 101] width 69 height 7
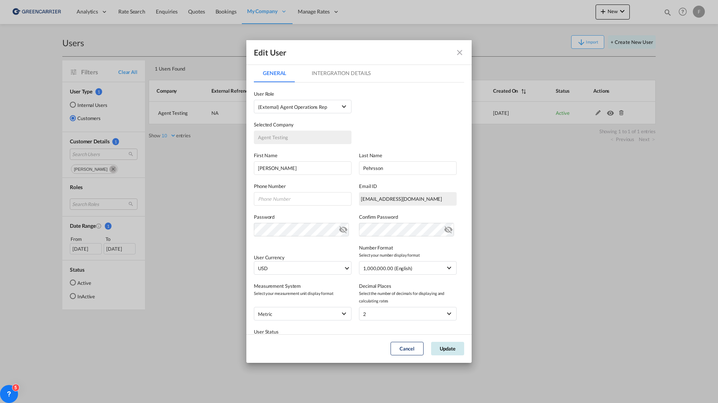
click at [443, 350] on button "Update" at bounding box center [447, 349] width 33 height 14
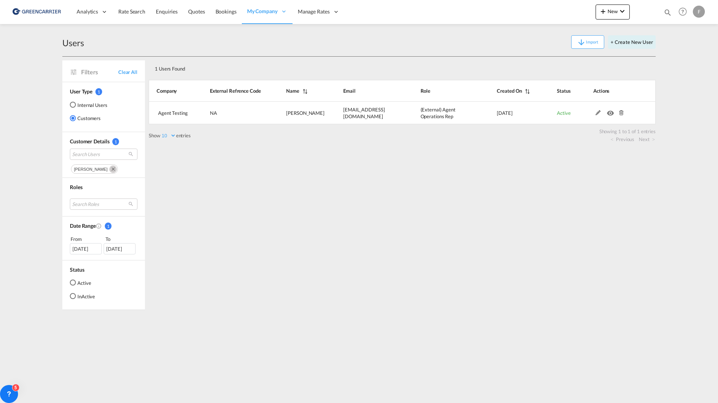
click at [686, 55] on md-content "Analytics Reports Dashboard Rate Search Enquiries Quotes Bookings" at bounding box center [359, 201] width 718 height 403
click at [698, 14] on div "F" at bounding box center [699, 12] width 12 height 12
click at [675, 82] on button "Logout" at bounding box center [685, 81] width 60 height 15
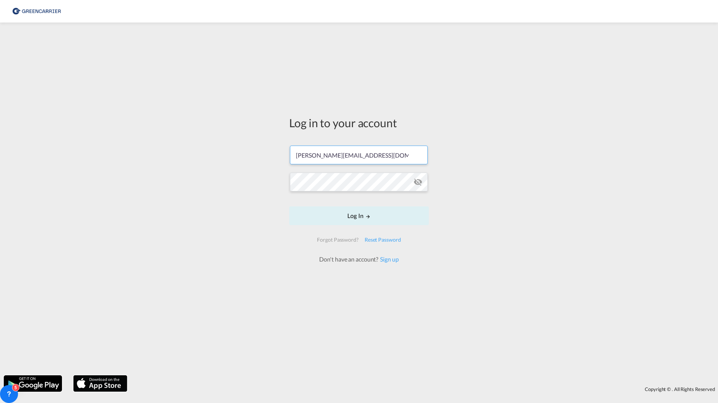
drag, startPoint x: 391, startPoint y: 154, endPoint x: 182, endPoint y: 153, distance: 208.9
click at [182, 153] on div "Log in to your account filip.pehrsson@greencarrier.com Log In Forgot Password? …" at bounding box center [359, 199] width 718 height 346
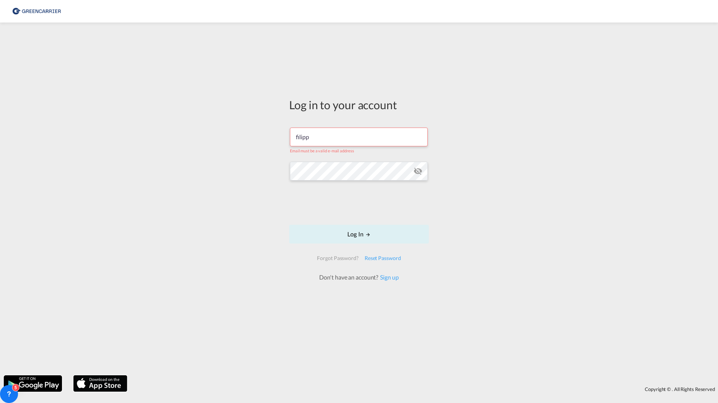
type input "filippehrsson1@gmail.com"
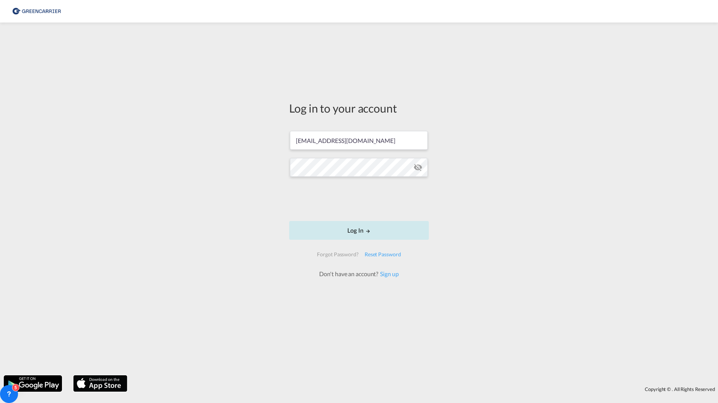
click at [343, 236] on button "Log In" at bounding box center [359, 230] width 140 height 19
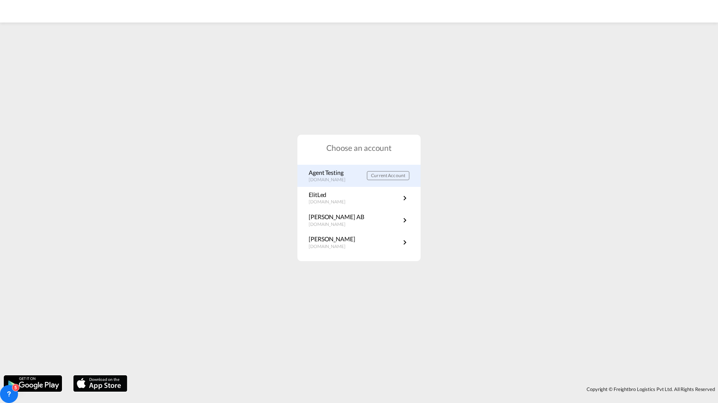
click at [351, 176] on p "Agent Testing" at bounding box center [331, 173] width 44 height 8
click at [672, 166] on div "Choose an account Agent Testing portal.greencarrier.com Current Account ElitLed…" at bounding box center [359, 197] width 718 height 347
drag, startPoint x: 359, startPoint y: 185, endPoint x: 359, endPoint y: 181, distance: 3.8
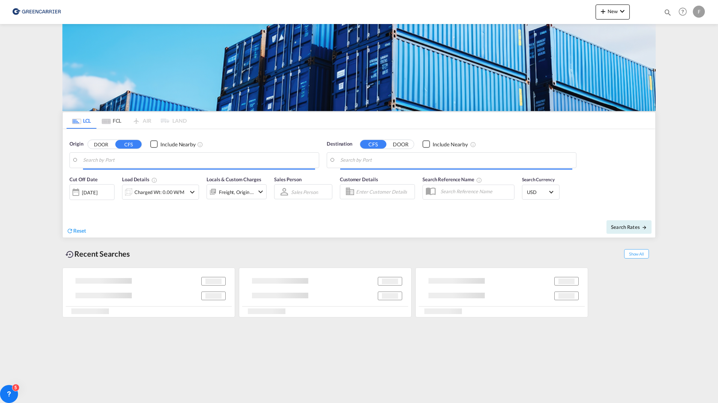
click at [701, 15] on div "F" at bounding box center [699, 12] width 12 height 12
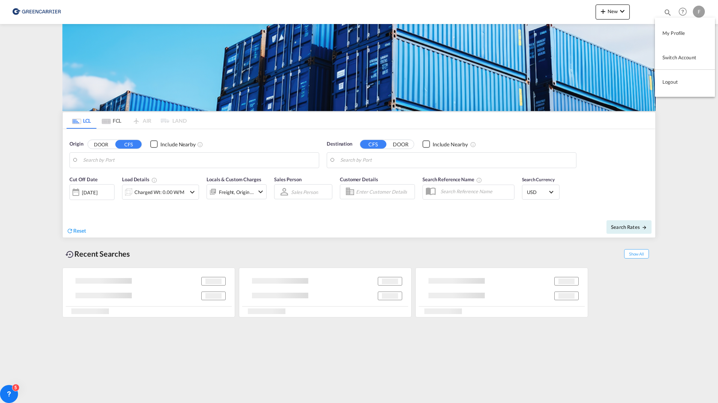
click at [678, 81] on button "Logout" at bounding box center [685, 81] width 60 height 15
type input "SE-11129, Stockholm, Stockholm"
type input "Cartagena, COCTG"
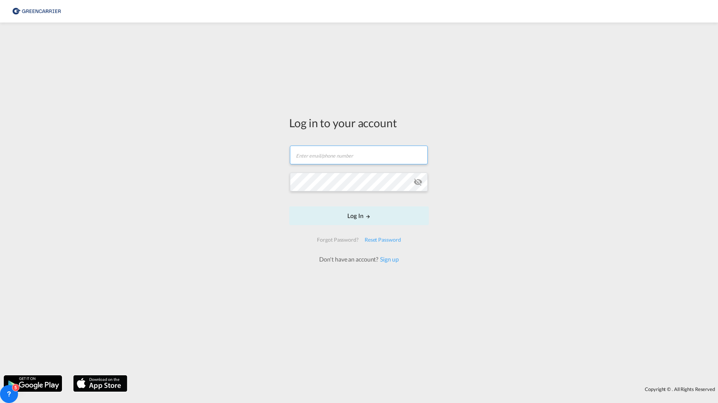
type input "filip.pehrsson@greencarrier.com"
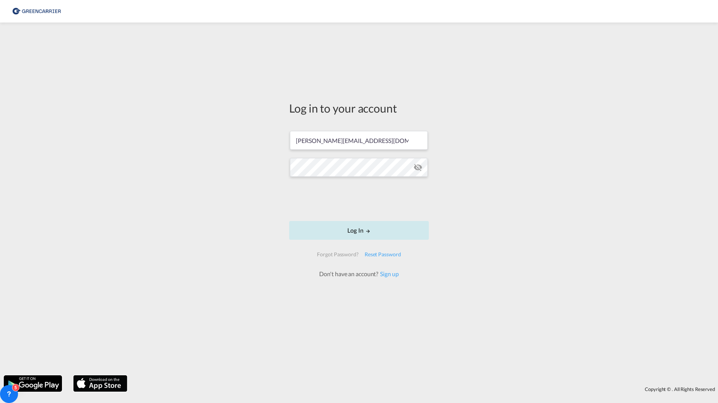
click at [341, 229] on button "Log In" at bounding box center [359, 230] width 140 height 19
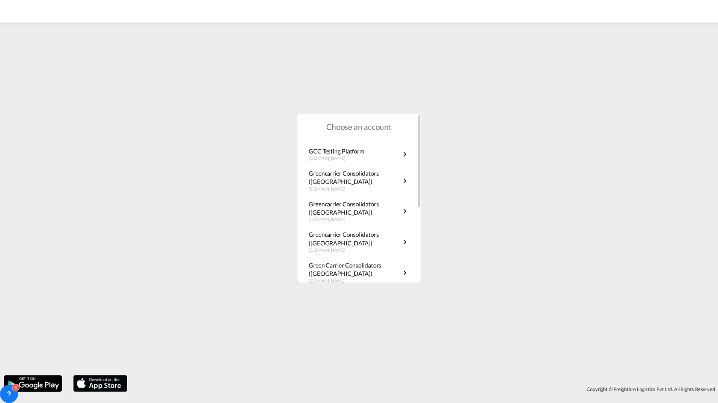
scroll to position [136, 0]
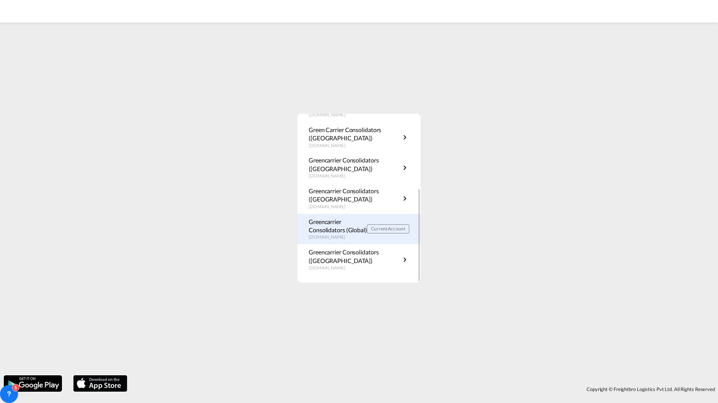
click at [335, 229] on p "Greencarrier Consolidators (Global)" at bounding box center [338, 226] width 58 height 17
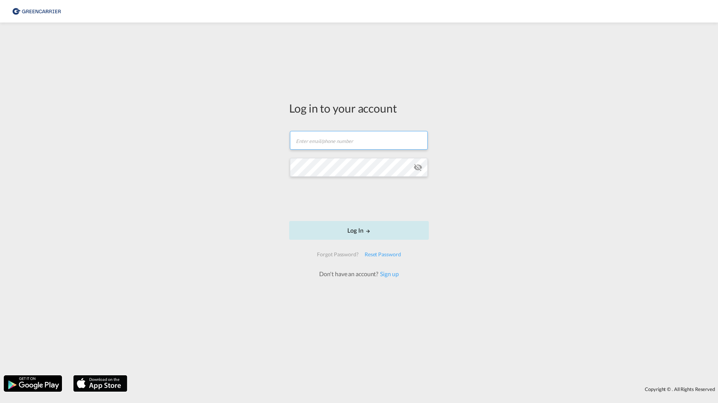
type input "[PERSON_NAME][EMAIL_ADDRESS][DOMAIN_NAME]"
click at [387, 223] on button "Log In" at bounding box center [359, 230] width 140 height 19
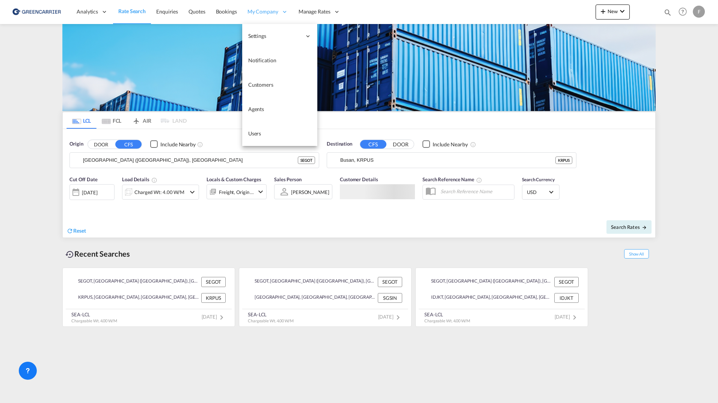
drag, startPoint x: 257, startPoint y: 133, endPoint x: 272, endPoint y: 7, distance: 127.5
click at [257, 133] on span "Users" at bounding box center [254, 133] width 13 height 6
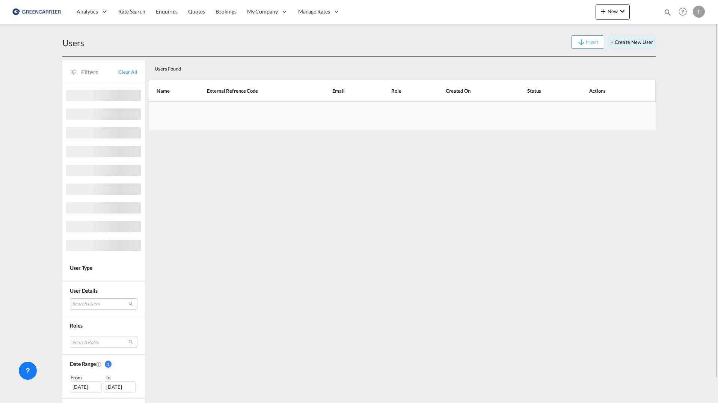
click at [271, 82] on th "External Refrence Code" at bounding box center [250, 91] width 125 height 22
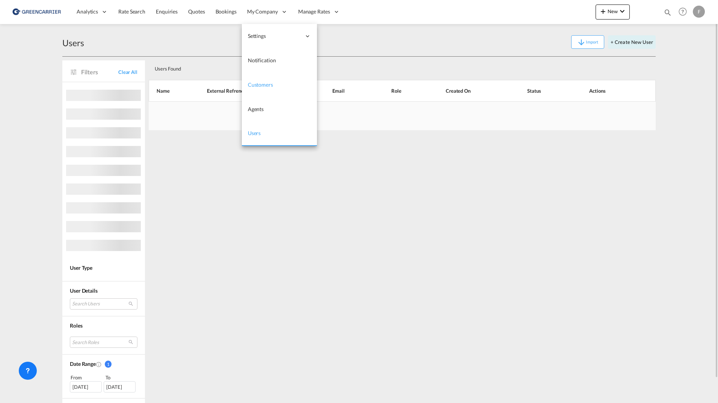
click at [266, 87] on span "Customers" at bounding box center [260, 85] width 25 height 6
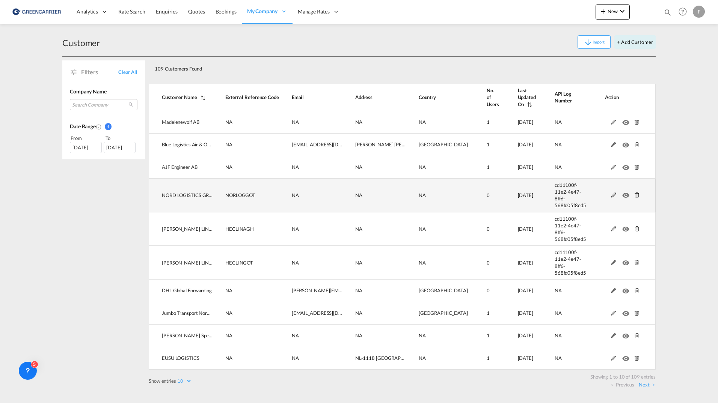
click at [609, 193] on md-icon at bounding box center [614, 195] width 10 height 5
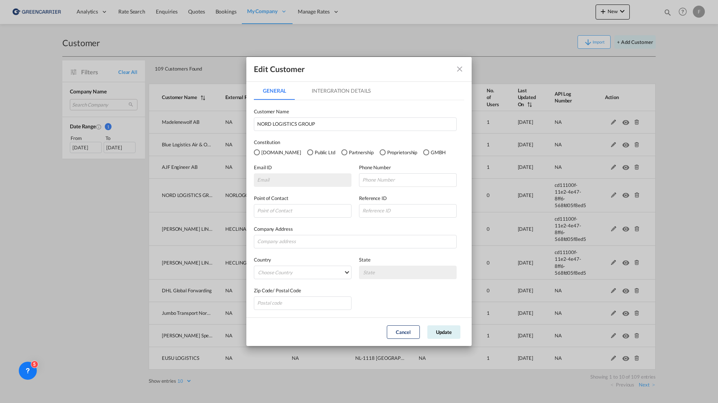
click at [356, 92] on md-tab-item "Intergration Details" at bounding box center [341, 91] width 77 height 18
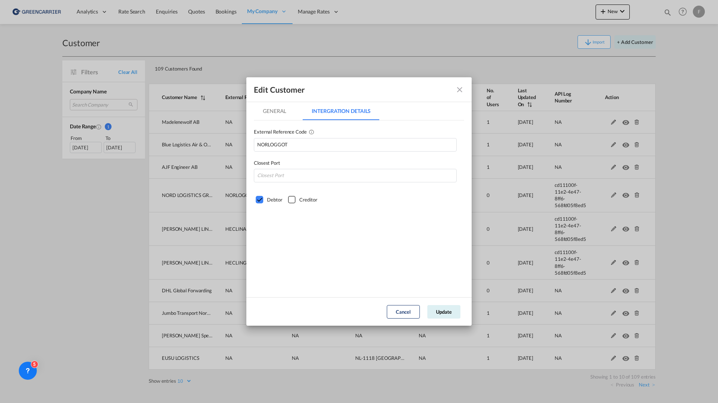
click at [458, 89] on md-icon "icon-close fg-AAA8AD" at bounding box center [459, 89] width 9 height 9
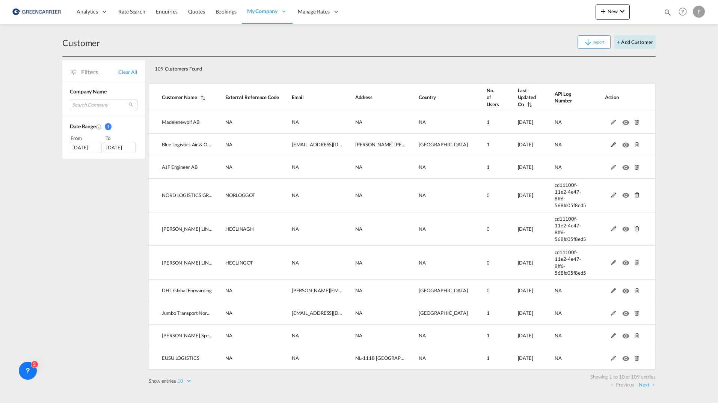
click at [643, 47] on button "+ Add Customer" at bounding box center [635, 42] width 41 height 14
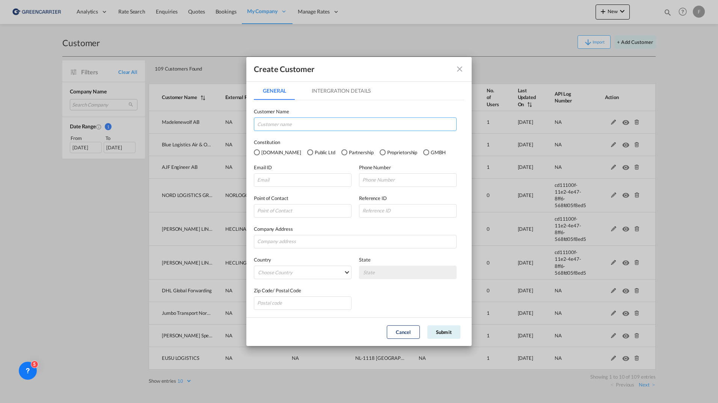
click at [327, 124] on input "GeneralIntergration Details ..." at bounding box center [355, 125] width 203 height 14
paste input "Shubham Lalwani"
type input "Shubham Lalwani"
click at [458, 68] on md-icon "icon-close fg-AAA8AD" at bounding box center [459, 69] width 9 height 9
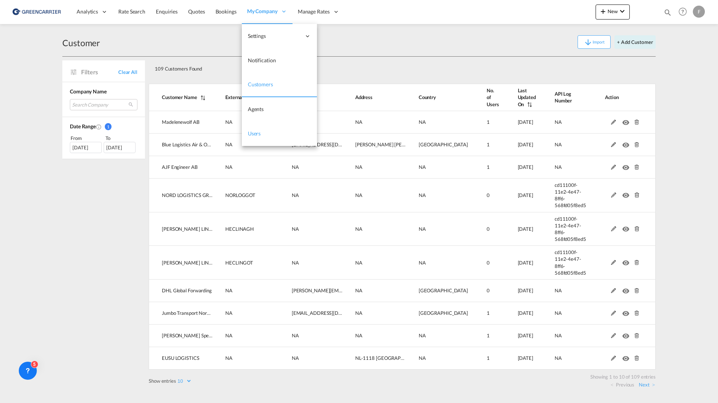
click at [254, 135] on span "Users" at bounding box center [254, 133] width 13 height 6
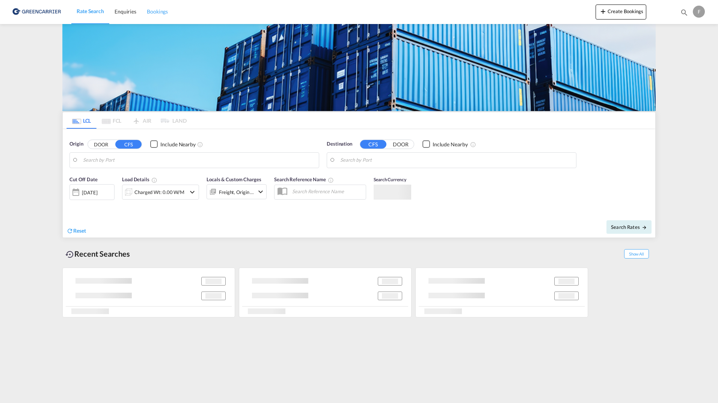
type input "SE-11129, [GEOGRAPHIC_DATA], [GEOGRAPHIC_DATA]"
type input "[GEOGRAPHIC_DATA], COCTG"
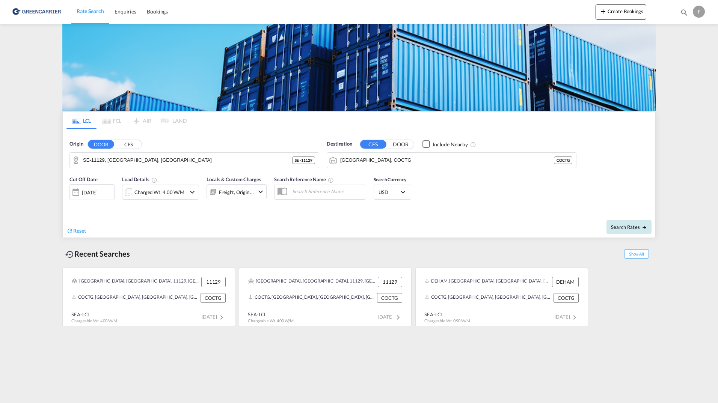
click at [609, 230] on button "Search Rates" at bounding box center [629, 227] width 45 height 14
type input "11129 to COCTG / [DATE]"
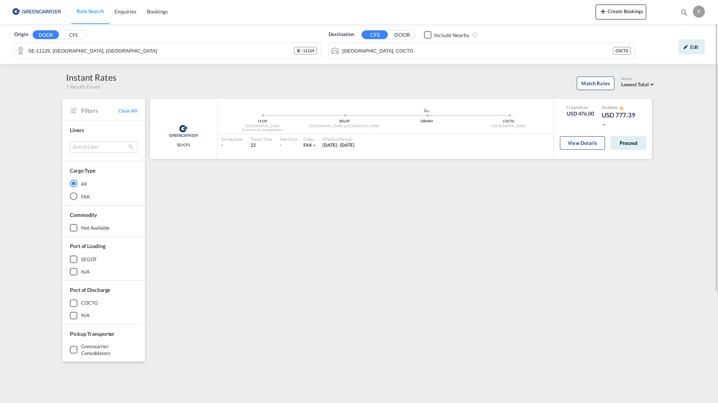
click at [584, 153] on div "View Details Proceed" at bounding box center [603, 144] width 86 height 21
click at [584, 145] on button "View Details" at bounding box center [582, 143] width 45 height 14
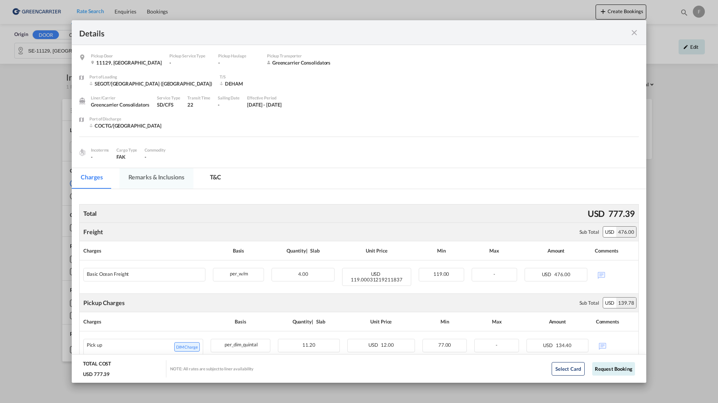
click at [148, 171] on md-tab-item "Remarks & Inclusions" at bounding box center [156, 178] width 74 height 21
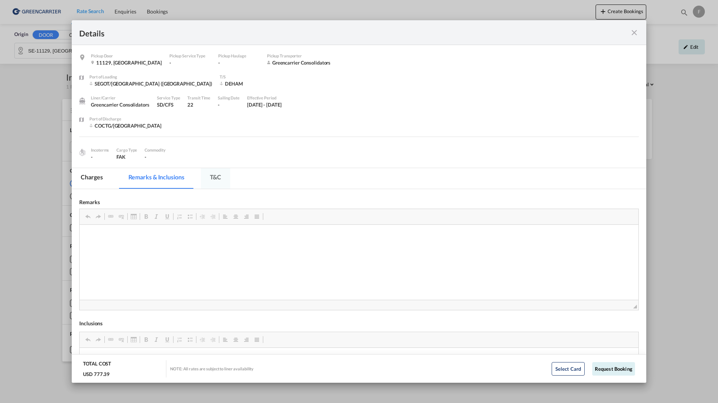
click at [212, 181] on md-tab-item "T&C" at bounding box center [216, 178] width 30 height 21
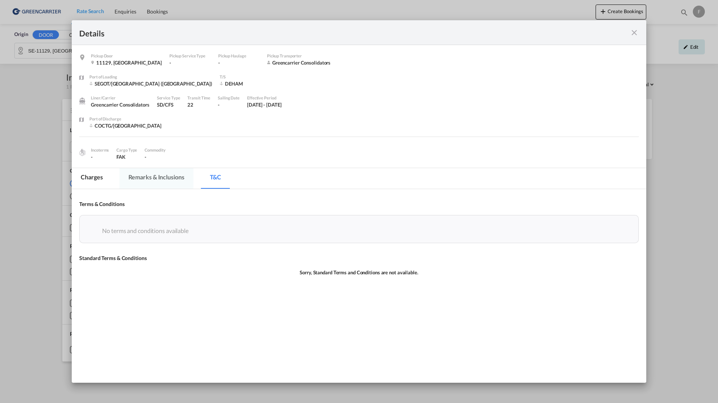
click at [143, 178] on md-tab-item "Remarks & Inclusions" at bounding box center [156, 178] width 74 height 21
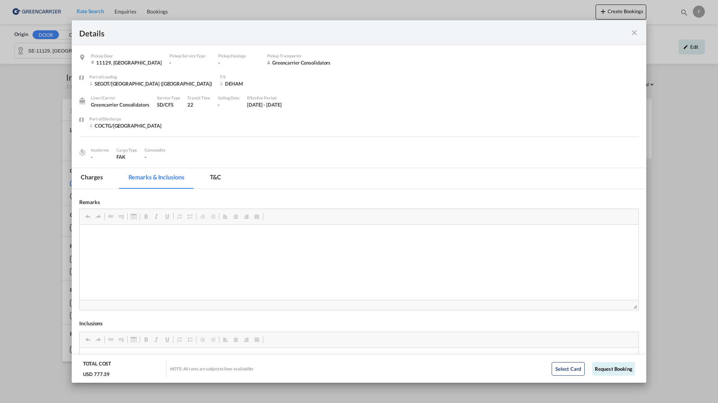
click at [91, 174] on md-tab-item "Charges" at bounding box center [92, 178] width 40 height 21
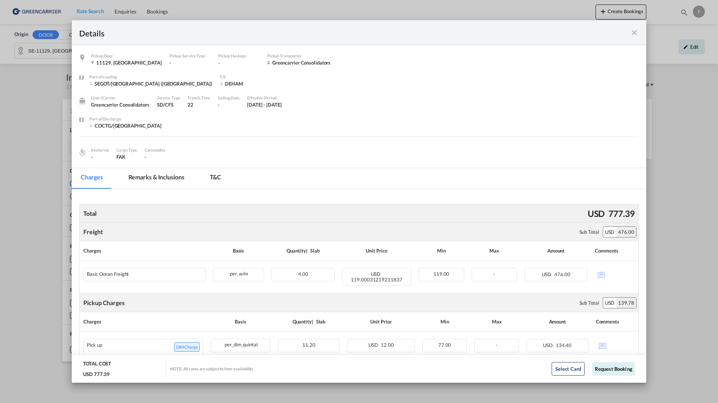
click at [635, 33] on md-icon "icon-close fg-AAA8AD m-0 cursor" at bounding box center [634, 32] width 9 height 9
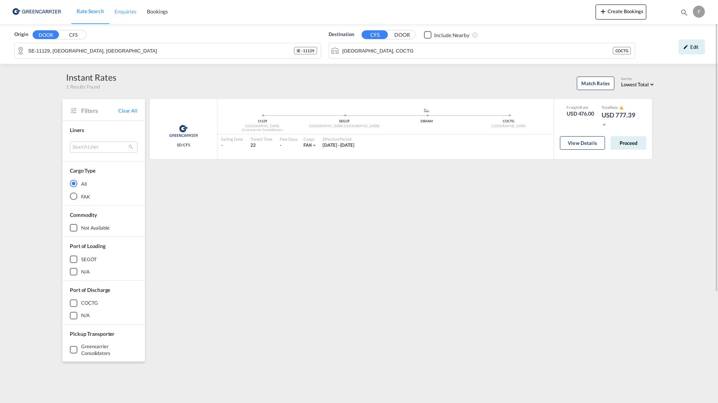
click at [128, 14] on span "Enquiries" at bounding box center [126, 11] width 22 height 6
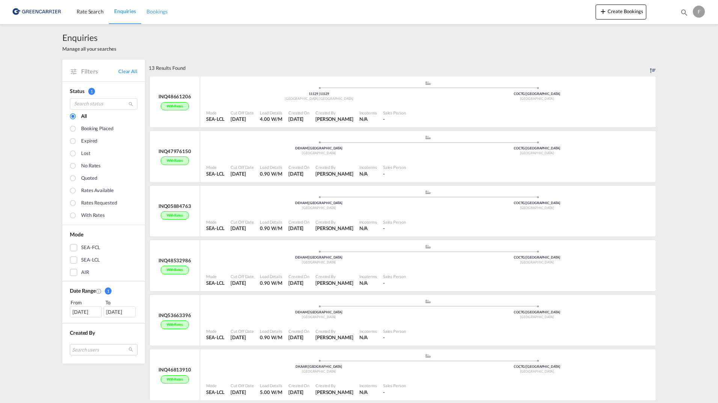
click at [157, 12] on span "Bookings" at bounding box center [156, 11] width 21 height 6
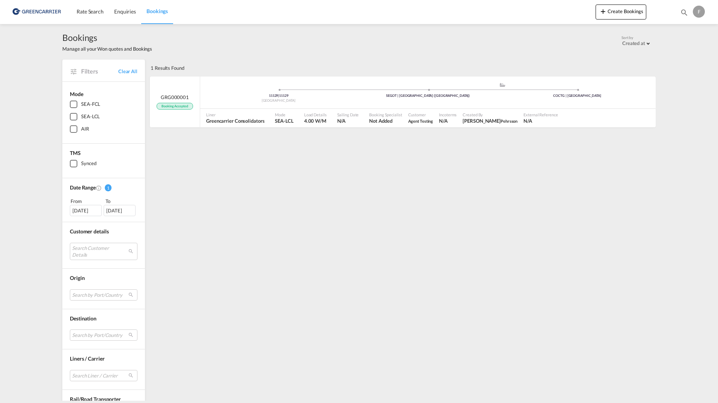
click at [290, 51] on div "Bookings Manage all your Won quotes and Bookings Sort by Created at Created at …" at bounding box center [359, 42] width 594 height 21
click at [633, 4] on div "Create Bookings Bookings Enquiries F My Profile Switch Account Logout" at bounding box center [651, 11] width 111 height 23
click at [632, 9] on button "Create Bookings" at bounding box center [621, 12] width 51 height 15
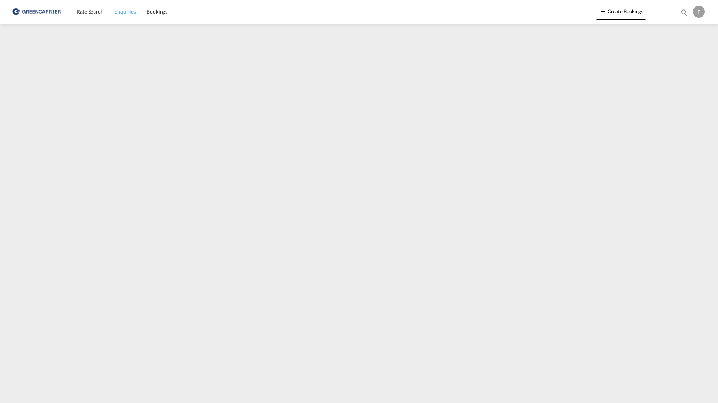
click at [122, 11] on span "Enquiries" at bounding box center [125, 11] width 22 height 6
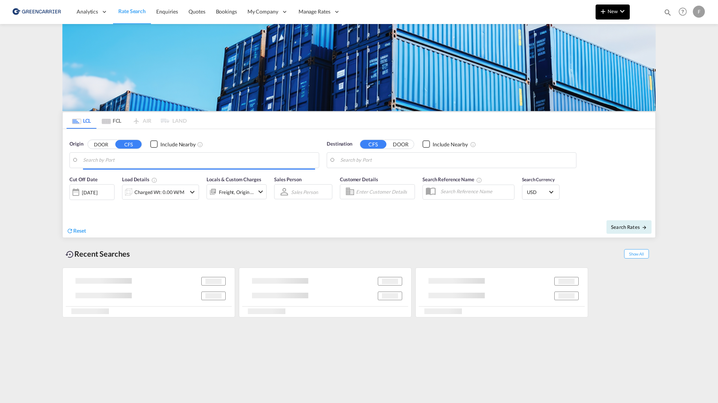
click at [615, 15] on button "New" at bounding box center [613, 12] width 34 height 15
type input "DK-4623, Bjæverskov, Ejby, [GEOGRAPHIC_DATA], Jersie, [GEOGRAPHIC_DATA], [GEOGR…"
type input "[GEOGRAPHIC_DATA], HKHKG"
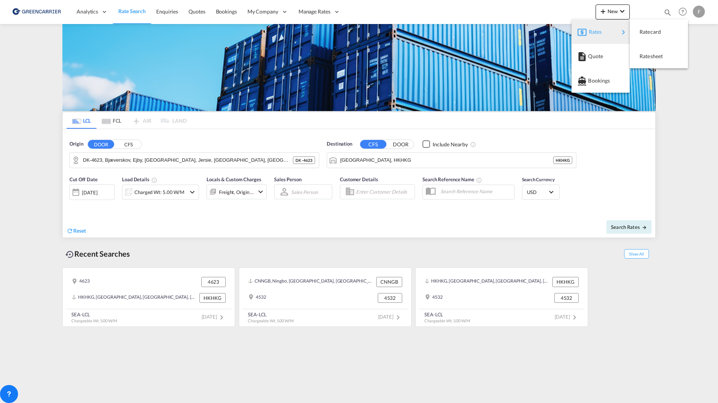
click at [393, 9] on md-backdrop at bounding box center [359, 201] width 718 height 403
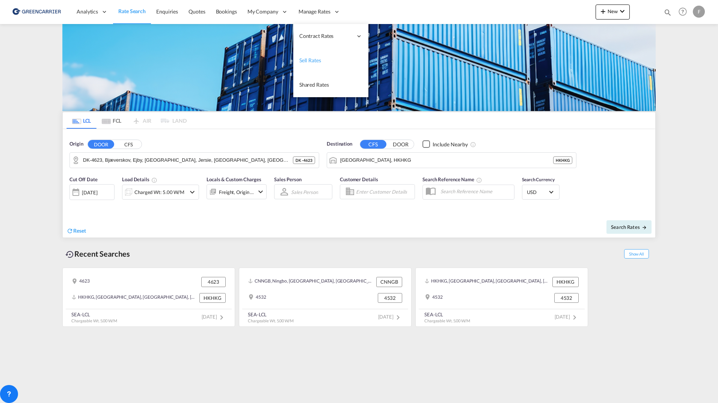
click at [311, 61] on span "Sell Rates" at bounding box center [310, 60] width 22 height 6
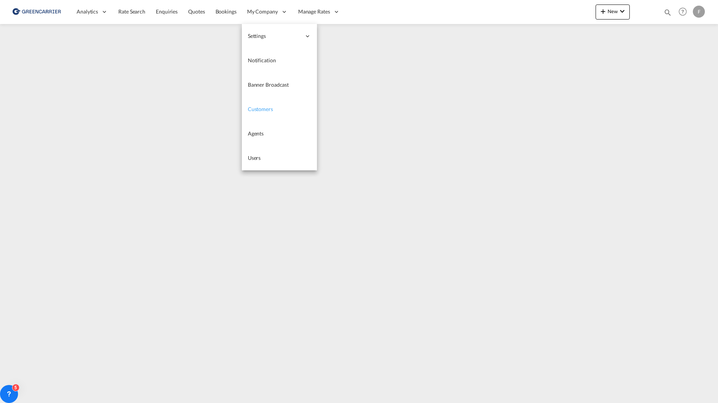
click at [261, 109] on span "Customers" at bounding box center [260, 109] width 25 height 6
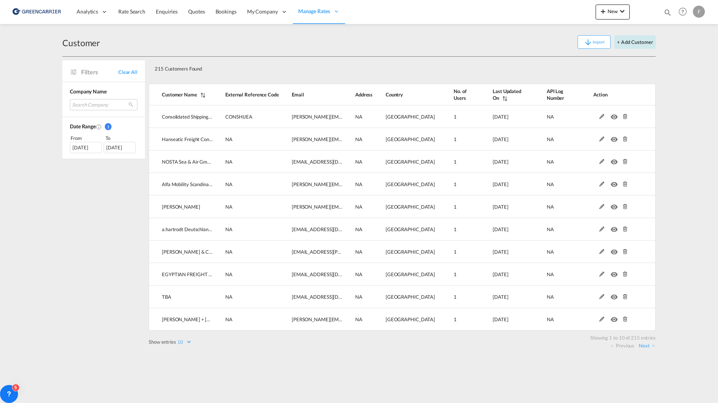
click at [649, 45] on button "+ Add Customer" at bounding box center [635, 42] width 41 height 14
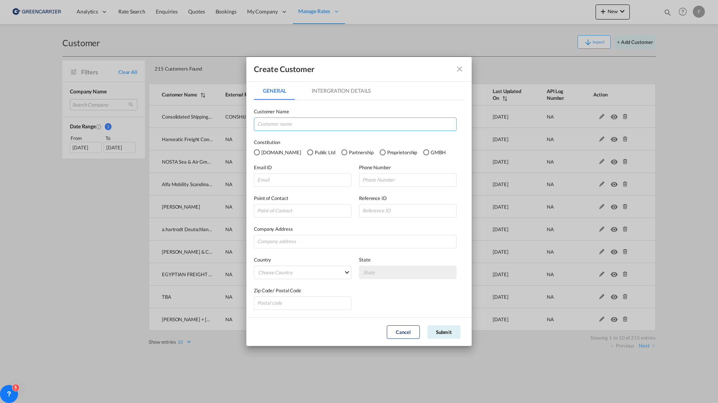
click at [370, 127] on input "GeneralIntergration Details ..." at bounding box center [355, 125] width 203 height 14
paste input "FREIGHT LINKS EXPRESS PTE LTD"
type input "FREIGHT LINKS EXPRESS PTE LTD"
click at [311, 177] on input "GeneralIntergration Details ..." at bounding box center [303, 181] width 98 height 14
paste input "mailto:jashawn.kong@freightlinks.net"
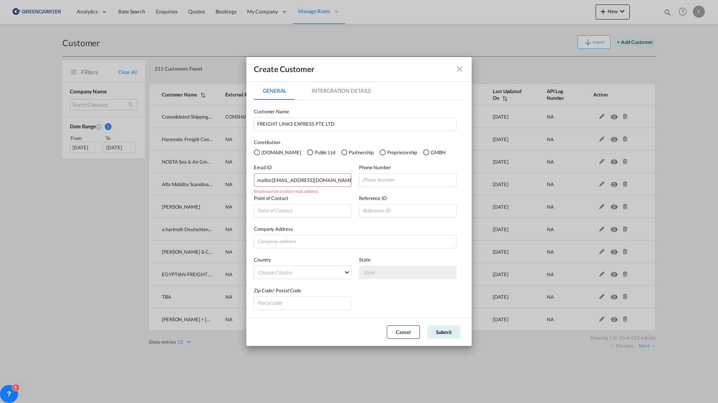
drag, startPoint x: 272, startPoint y: 180, endPoint x: 194, endPoint y: 183, distance: 78.6
click at [195, 183] on div "Create Customer General Intergration Details General Intergration Details Custo…" at bounding box center [359, 201] width 718 height 403
type input "jashawn.kong@freightlinks.net"
click at [294, 266] on md-select "Choose Country Afghanistan Albania Algeria American Samoa Andorra Angola Anguil…" at bounding box center [303, 273] width 98 height 14
click at [289, 255] on input "search" at bounding box center [315, 255] width 119 height 18
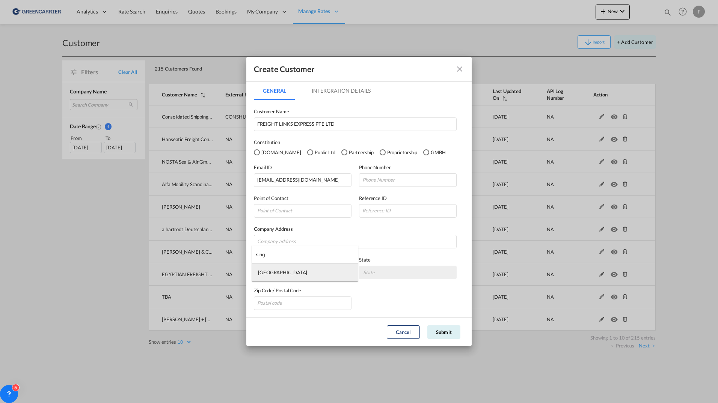
type input "sing"
click at [285, 275] on md-option "Singapore" at bounding box center [305, 273] width 106 height 18
click at [304, 238] on input "GeneralIntergration Details ..." at bounding box center [355, 242] width 203 height 14
paste input "51 PENJURU ROAD S609143"
type input "51 PENJURU ROAD S609143"
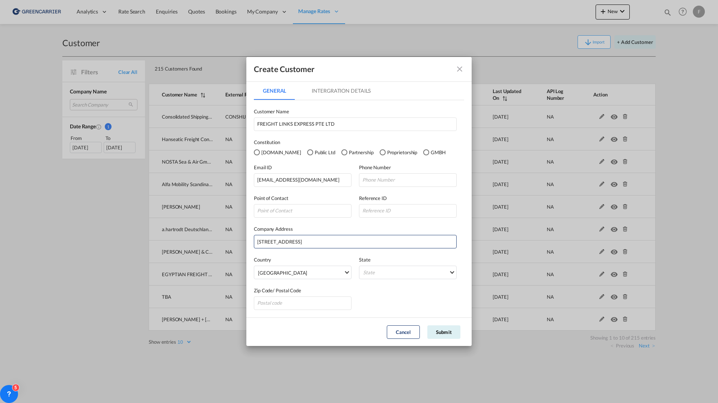
click at [391, 297] on div "Zip Code/ Postal Code" at bounding box center [359, 294] width 210 height 31
click at [394, 268] on md-select "State Singapore" at bounding box center [408, 273] width 98 height 14
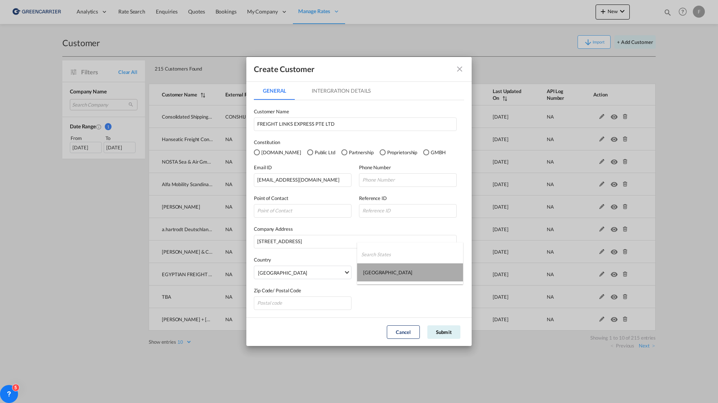
click at [394, 276] on md-option "Singapore" at bounding box center [410, 273] width 106 height 18
click at [314, 245] on input "51 PENJURU ROAD S609143" at bounding box center [355, 242] width 203 height 14
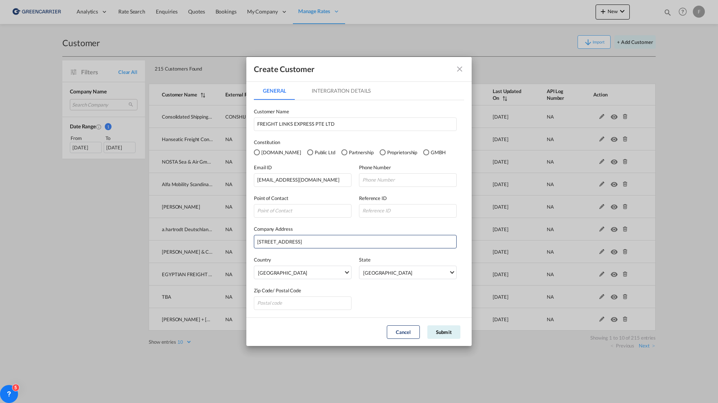
click at [382, 291] on div "Zip Code/ Postal Code" at bounding box center [359, 294] width 210 height 31
click at [350, 91] on md-tab-item "Intergration Details" at bounding box center [341, 91] width 77 height 18
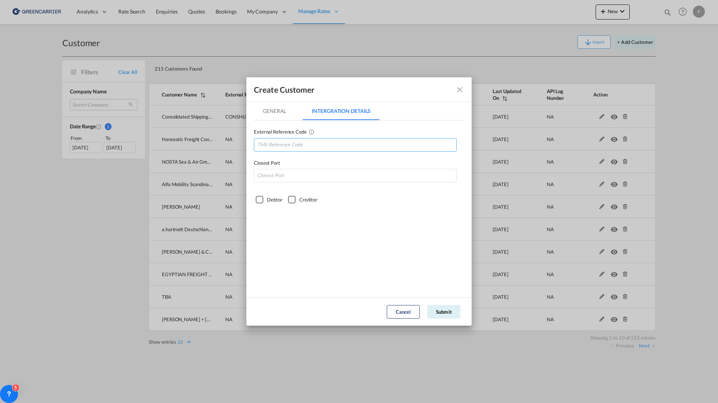
click at [317, 145] on input "GeneralIntergration Details ..." at bounding box center [355, 145] width 203 height 14
type input "FRELINSIN"
click at [267, 202] on div "Debtor" at bounding box center [274, 200] width 15 height 8
click at [290, 201] on div "Creditor" at bounding box center [292, 200] width 8 height 8
click at [297, 178] on input "GeneralIntergration Details ..." at bounding box center [355, 176] width 203 height 14
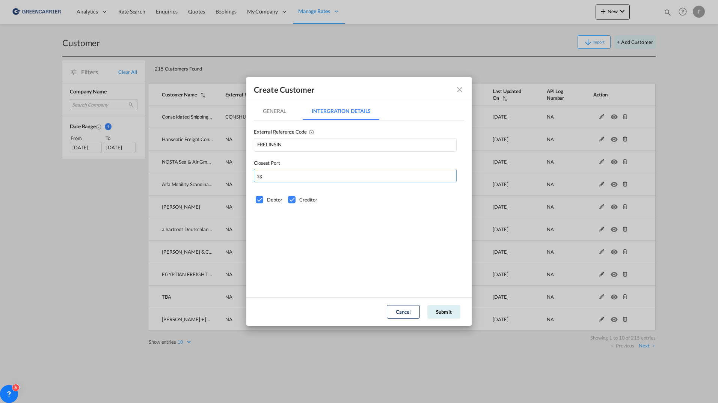
type input "s"
type input "SGSIN"
click at [448, 317] on button "Submit" at bounding box center [443, 312] width 33 height 14
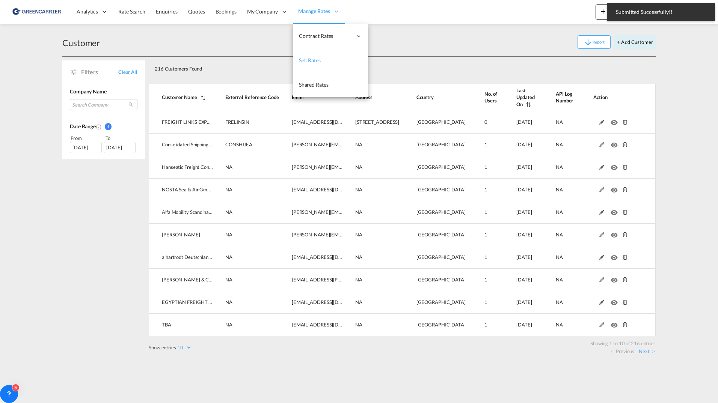
click at [311, 63] on span "Sell Rates" at bounding box center [310, 60] width 22 height 6
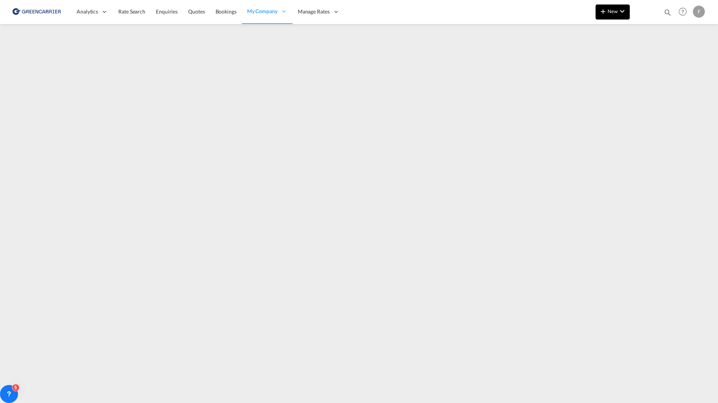
click at [607, 13] on md-icon "icon-plus 400-fg" at bounding box center [603, 11] width 9 height 9
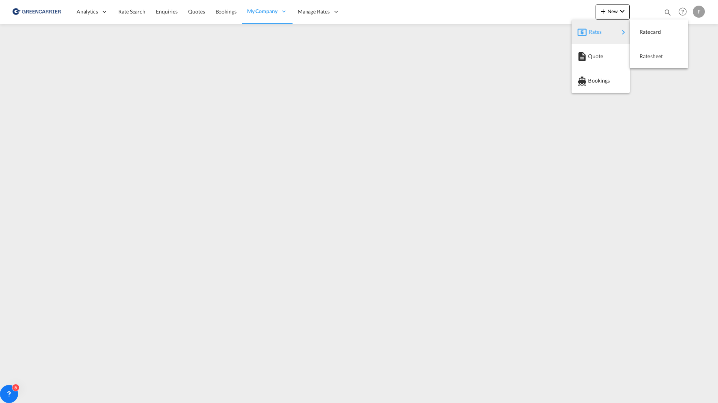
click at [458, 53] on md-backdrop at bounding box center [359, 201] width 718 height 403
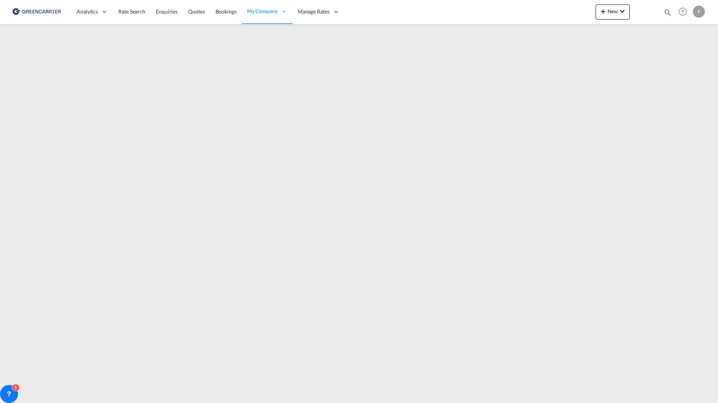
click at [694, 15] on div "F" at bounding box center [699, 12] width 12 height 12
click at [682, 83] on button "Logout" at bounding box center [685, 81] width 60 height 15
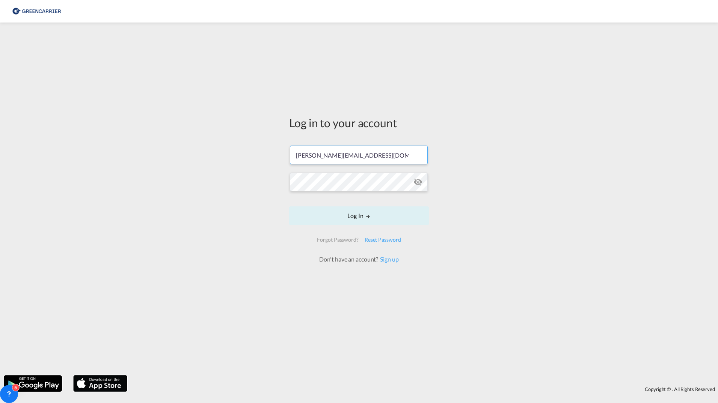
click at [387, 158] on input "filip.pehrsson@greencarrier.com" at bounding box center [359, 155] width 138 height 19
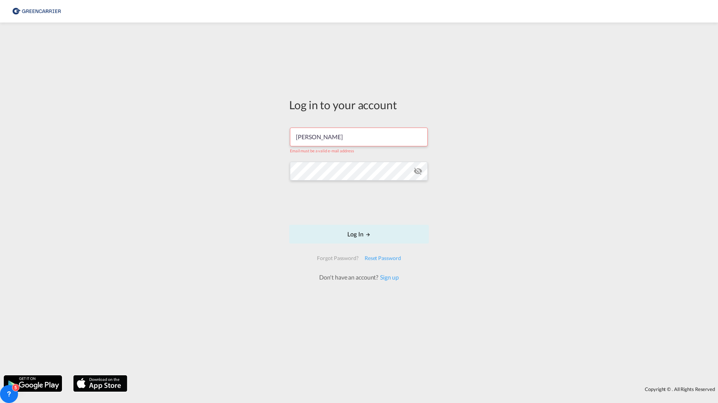
click at [389, 137] on input "filip" at bounding box center [359, 137] width 138 height 19
type input "filippehrsson1@gmail.com"
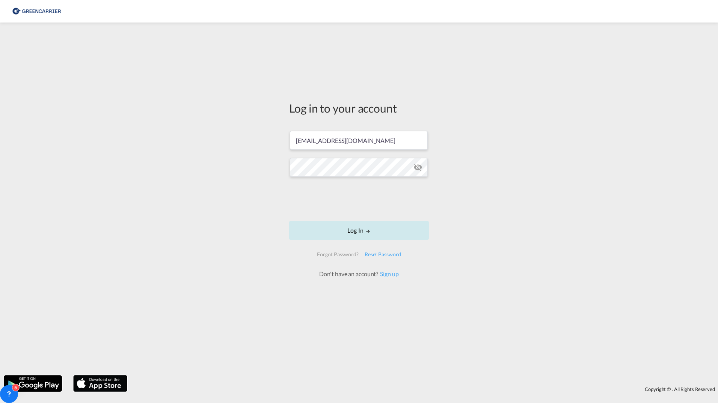
click at [361, 231] on button "Log In" at bounding box center [359, 230] width 140 height 19
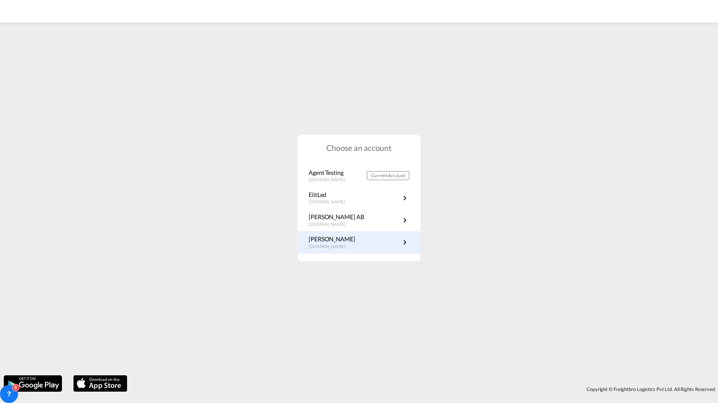
click at [374, 249] on link "Filip Customer fi.portal.greencarrier.com" at bounding box center [359, 242] width 101 height 15
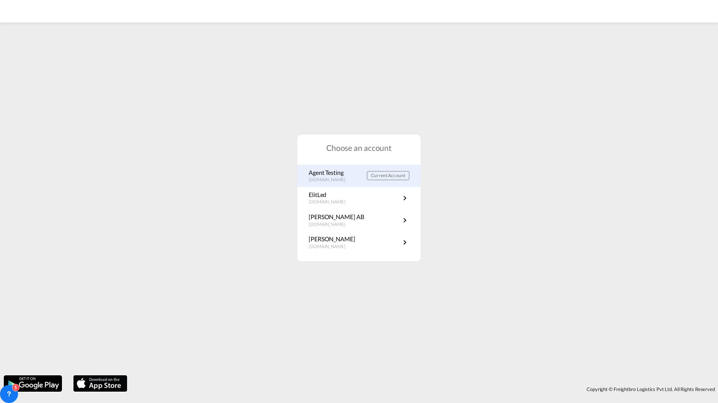
click at [347, 181] on p "portal.greencarrier.com" at bounding box center [331, 180] width 44 height 6
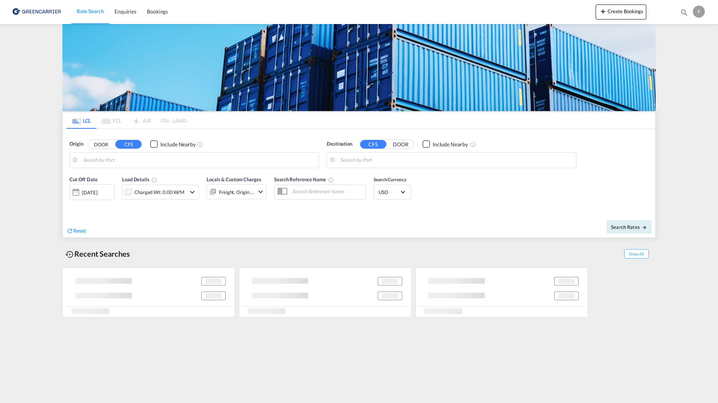
type input "SE-11129, [GEOGRAPHIC_DATA], [GEOGRAPHIC_DATA]"
type input "[GEOGRAPHIC_DATA], COCTG"
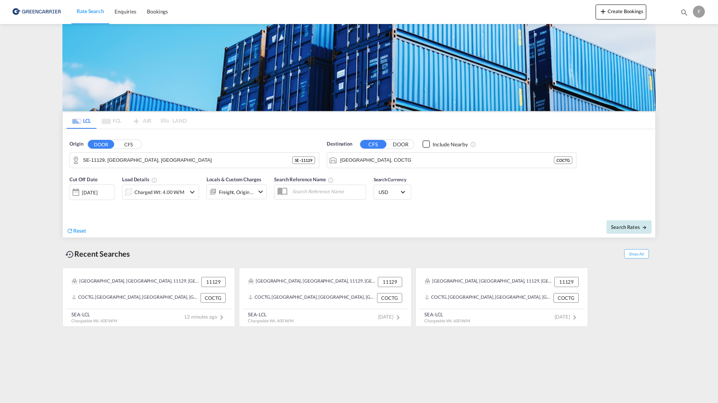
click at [630, 220] on button "Search Rates" at bounding box center [629, 227] width 45 height 14
type input "11129 to COCTG / [DATE]"
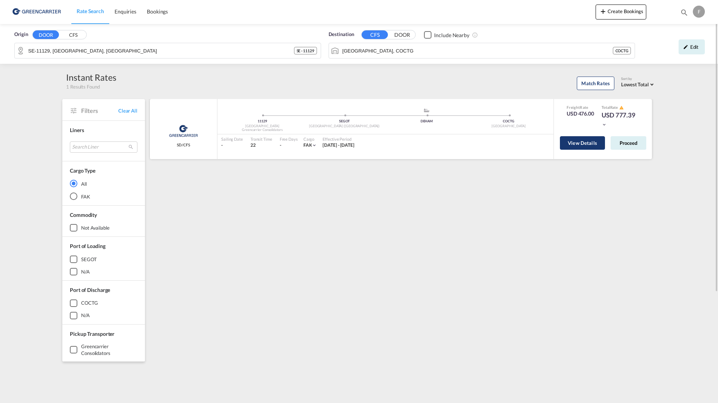
click at [583, 145] on button "View Details" at bounding box center [582, 143] width 45 height 14
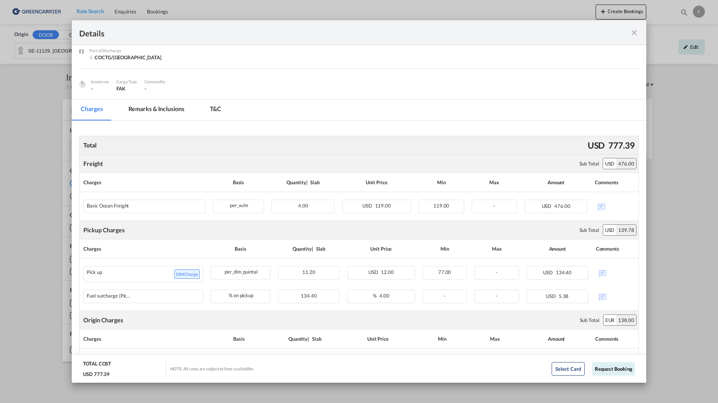
scroll to position [38, 0]
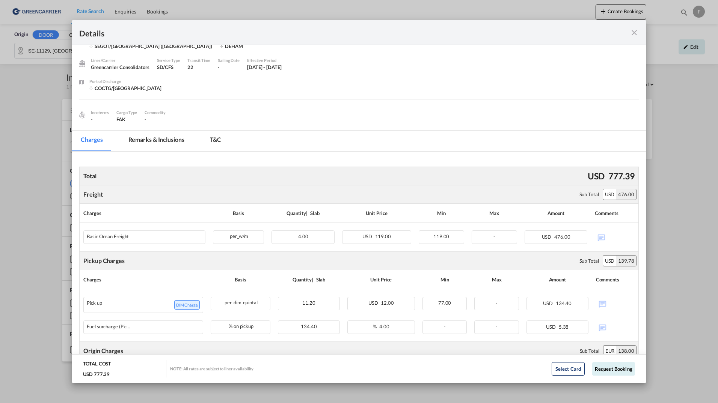
click at [633, 33] on md-icon "icon-close fg-AAA8AD m-0 cursor" at bounding box center [634, 32] width 9 height 9
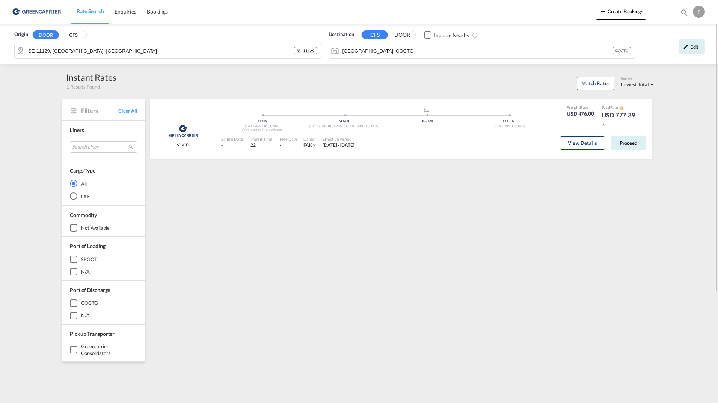
click at [704, 8] on div "F" at bounding box center [699, 12] width 12 height 12
click at [671, 77] on button "Logout" at bounding box center [685, 81] width 60 height 15
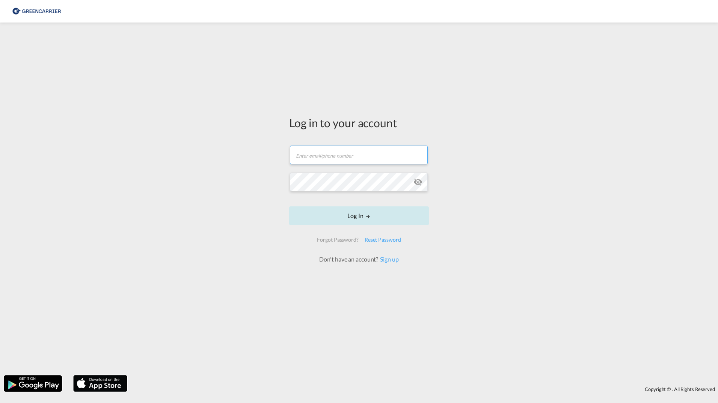
type input "filip.pehrsson@greencarrier.com"
click at [364, 211] on button "Log In" at bounding box center [359, 216] width 140 height 19
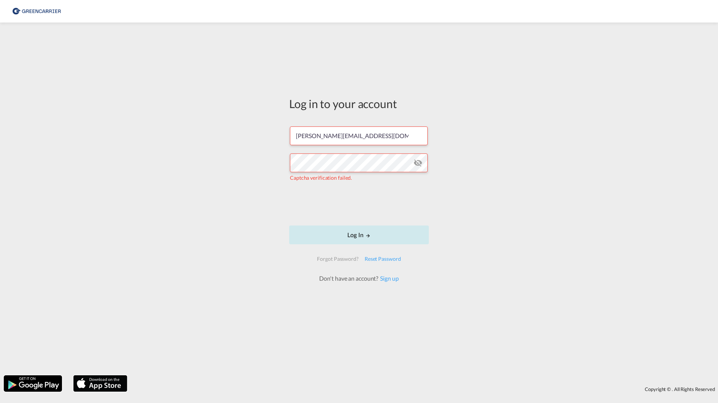
click at [318, 231] on button "Log In" at bounding box center [359, 235] width 140 height 19
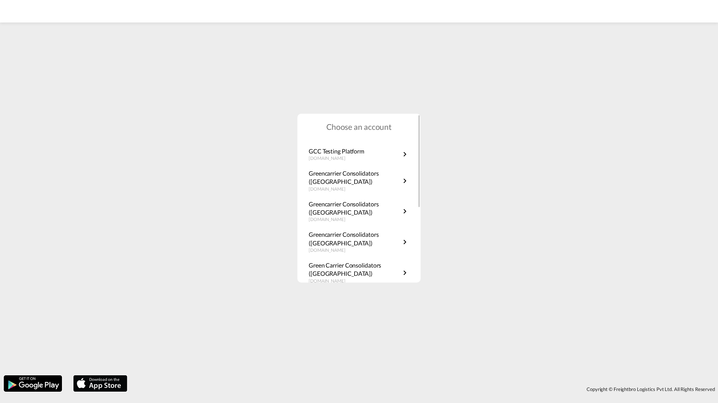
scroll to position [136, 0]
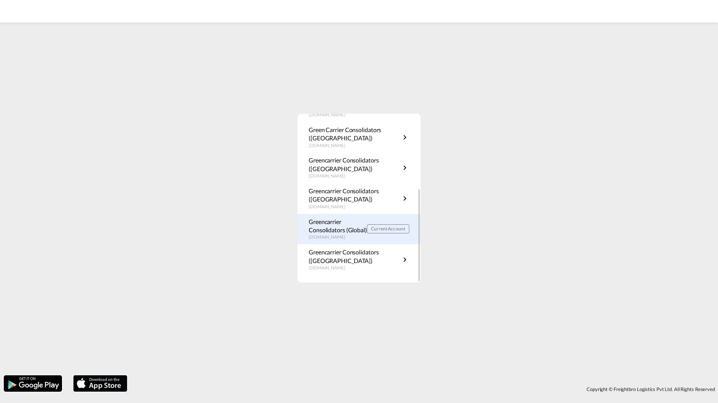
click at [325, 227] on p "Greencarrier Consolidators (Global)" at bounding box center [338, 226] width 58 height 17
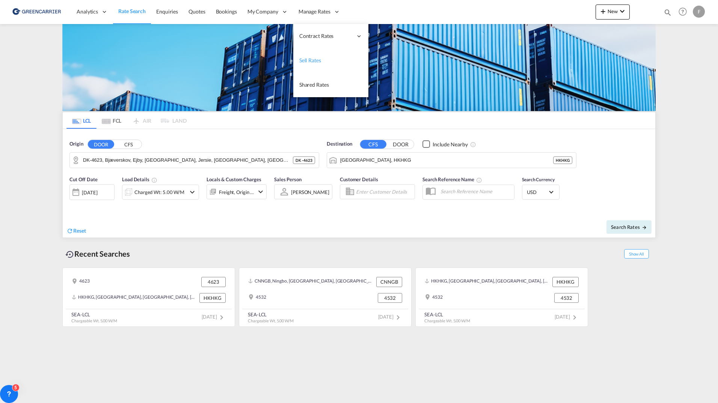
click at [309, 61] on span "Sell Rates" at bounding box center [310, 60] width 22 height 6
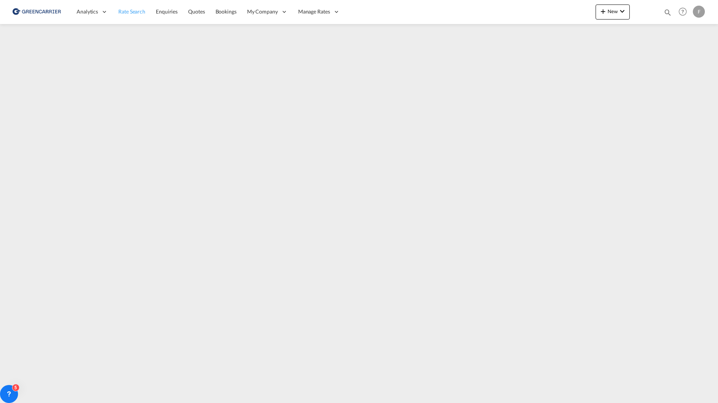
click at [139, 12] on span "Rate Search" at bounding box center [131, 11] width 27 height 6
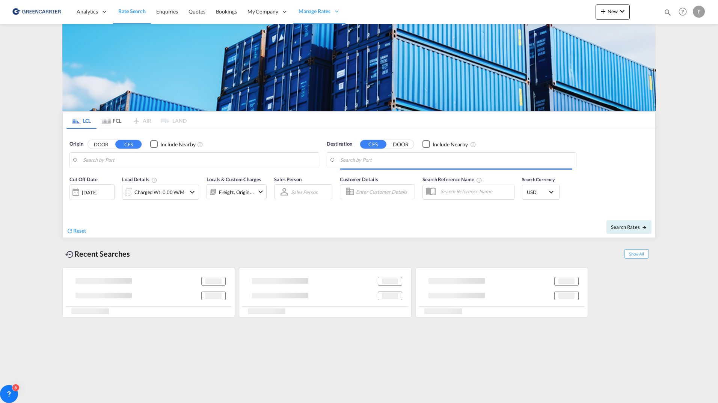
type input "DK-4623, Bjæverskov, Ejby, [GEOGRAPHIC_DATA], Jersie, [GEOGRAPHIC_DATA], [GEOGR…"
type input "[GEOGRAPHIC_DATA], HKHKG"
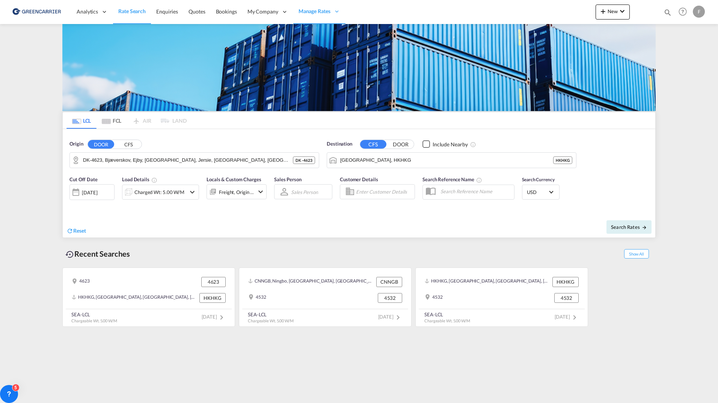
click at [684, 156] on md-content "Analytics Reports Dashboard Rate Search Enquiries Quotes Bookings" at bounding box center [359, 201] width 718 height 403
